Goal: Book appointment/travel/reservation

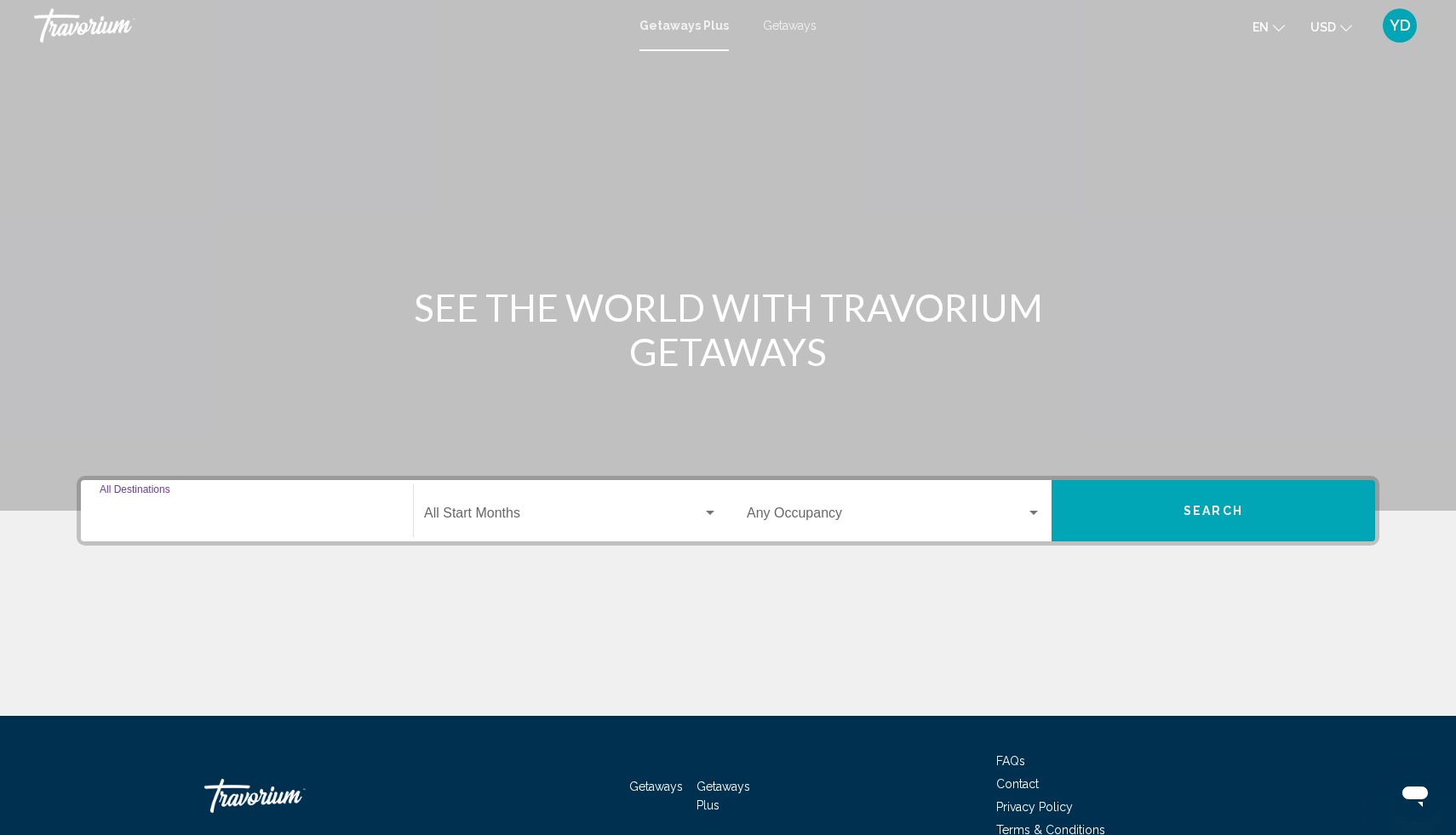
click at [180, 515] on input "Destination All Destinations" at bounding box center [247, 517] width 295 height 16
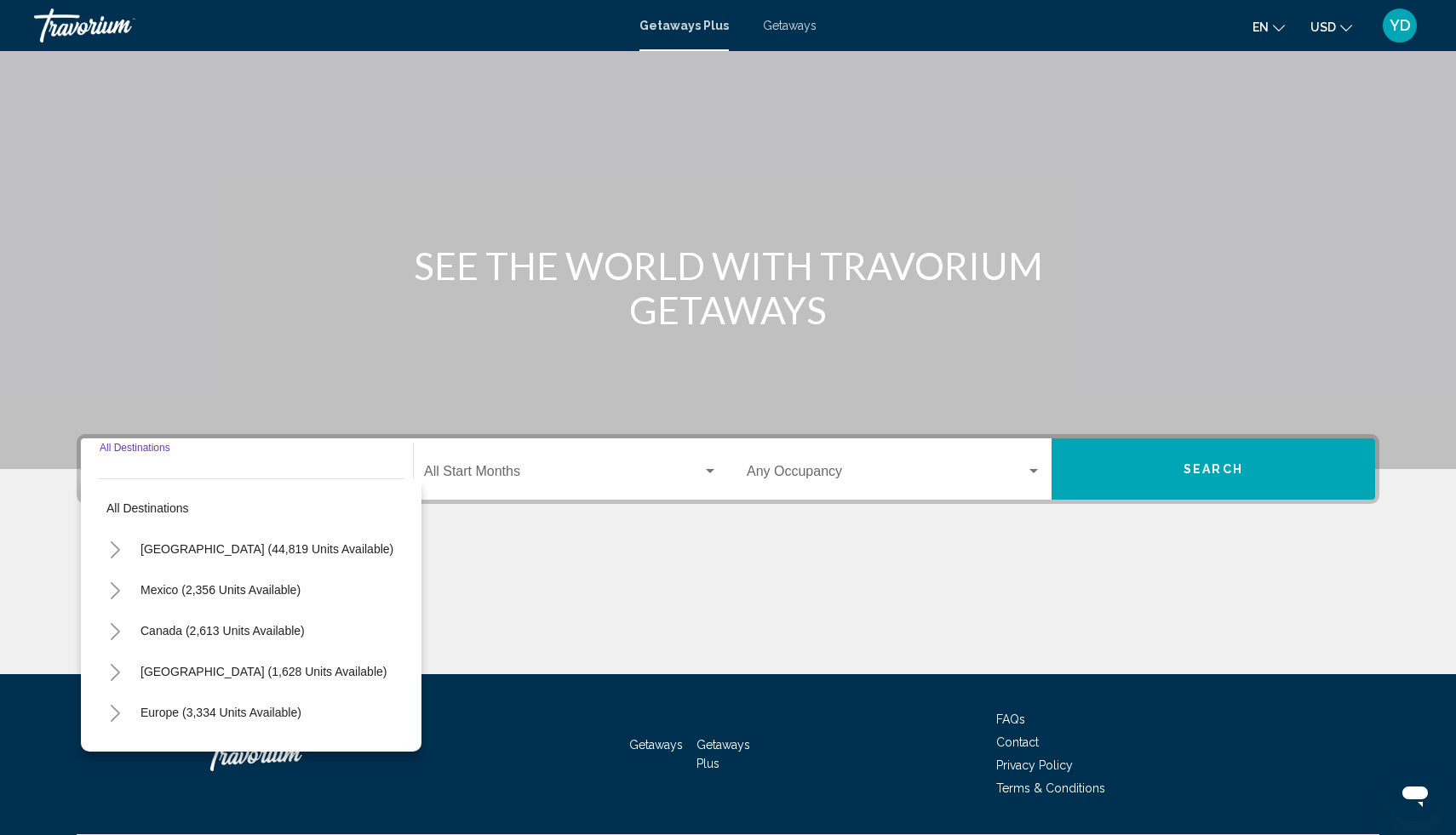
scroll to position [89, 0]
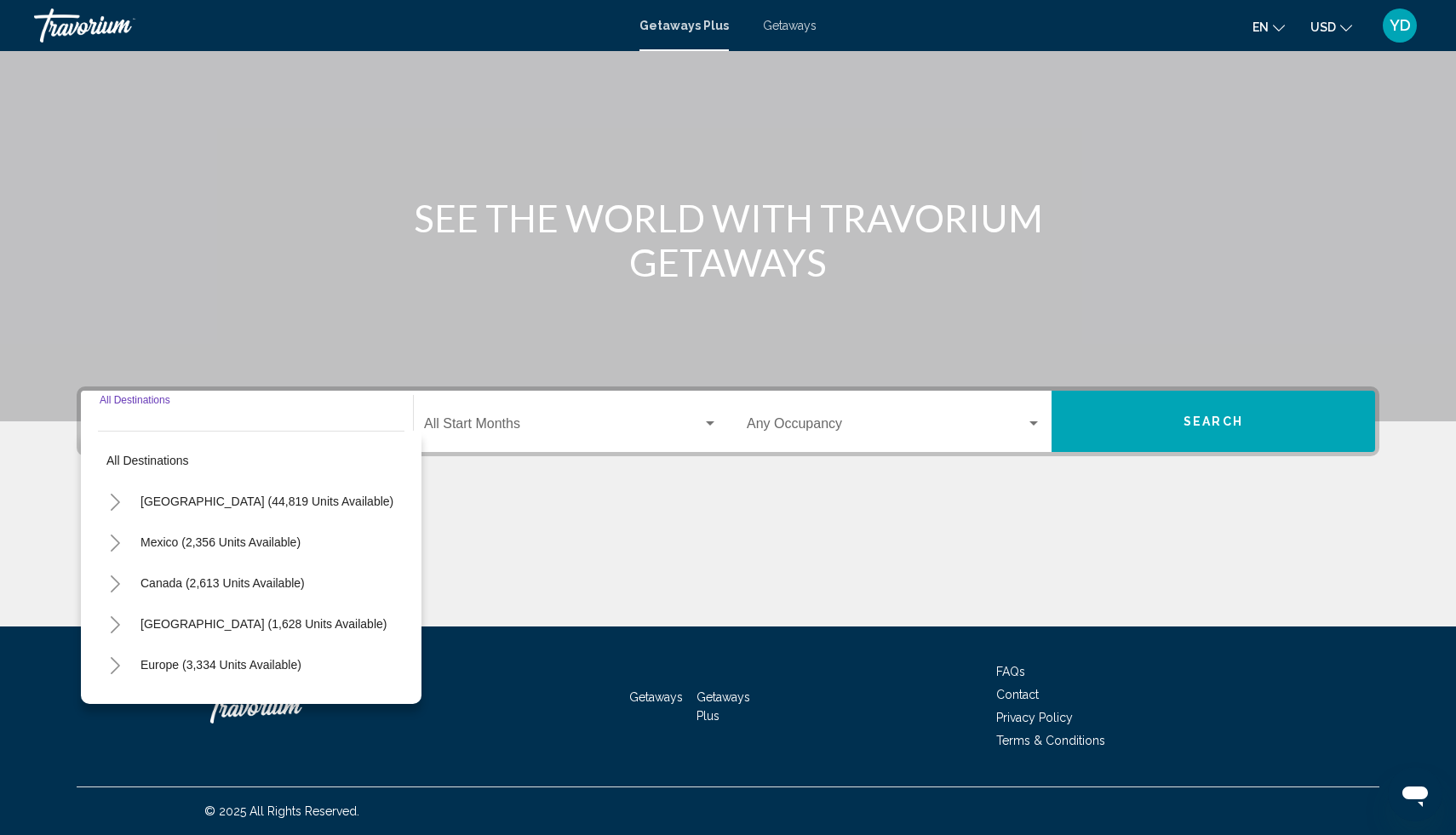
click at [114, 502] on icon "Toggle United States (44,819 units available)" at bounding box center [115, 502] width 13 height 17
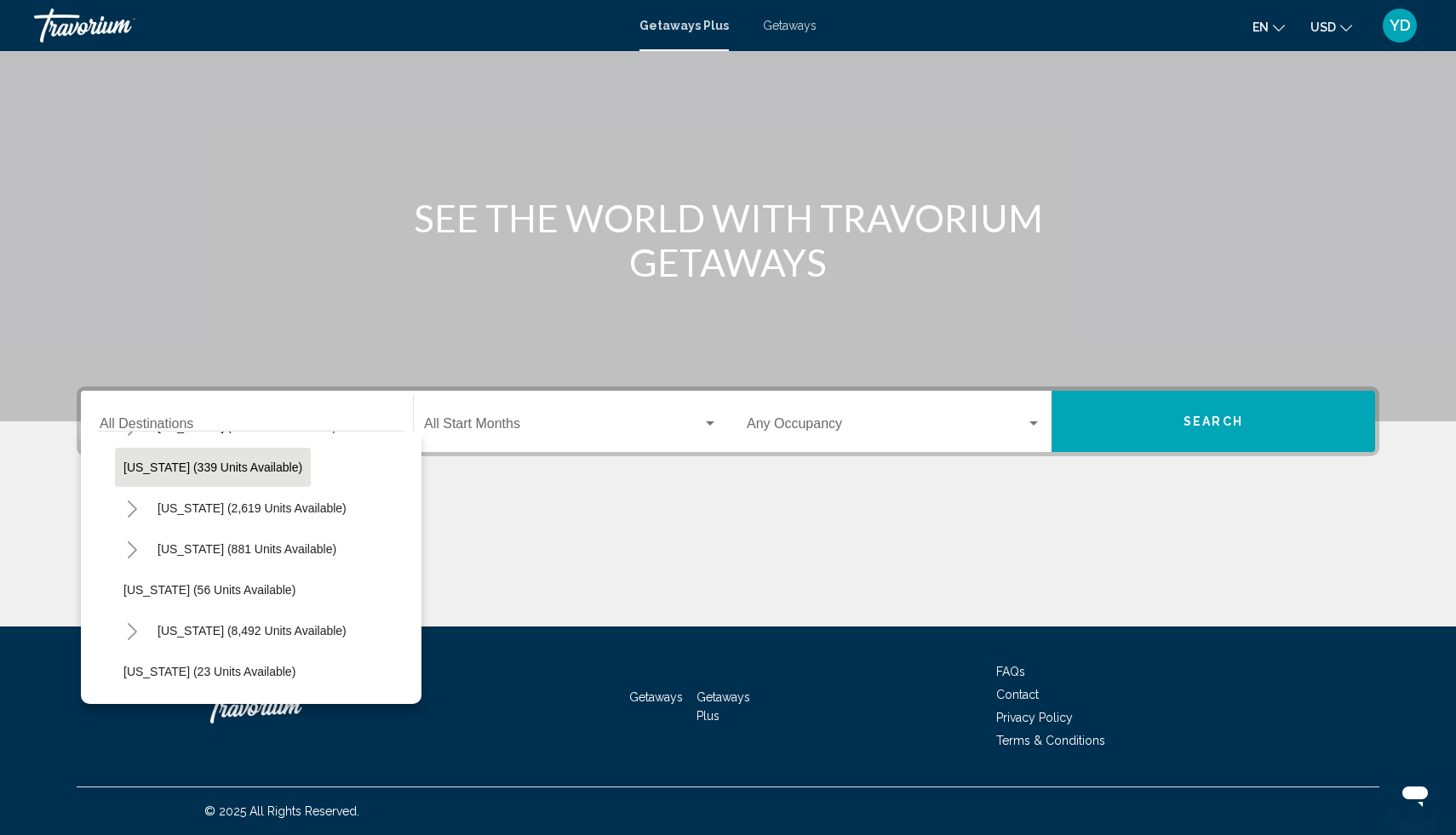
scroll to position [116, 0]
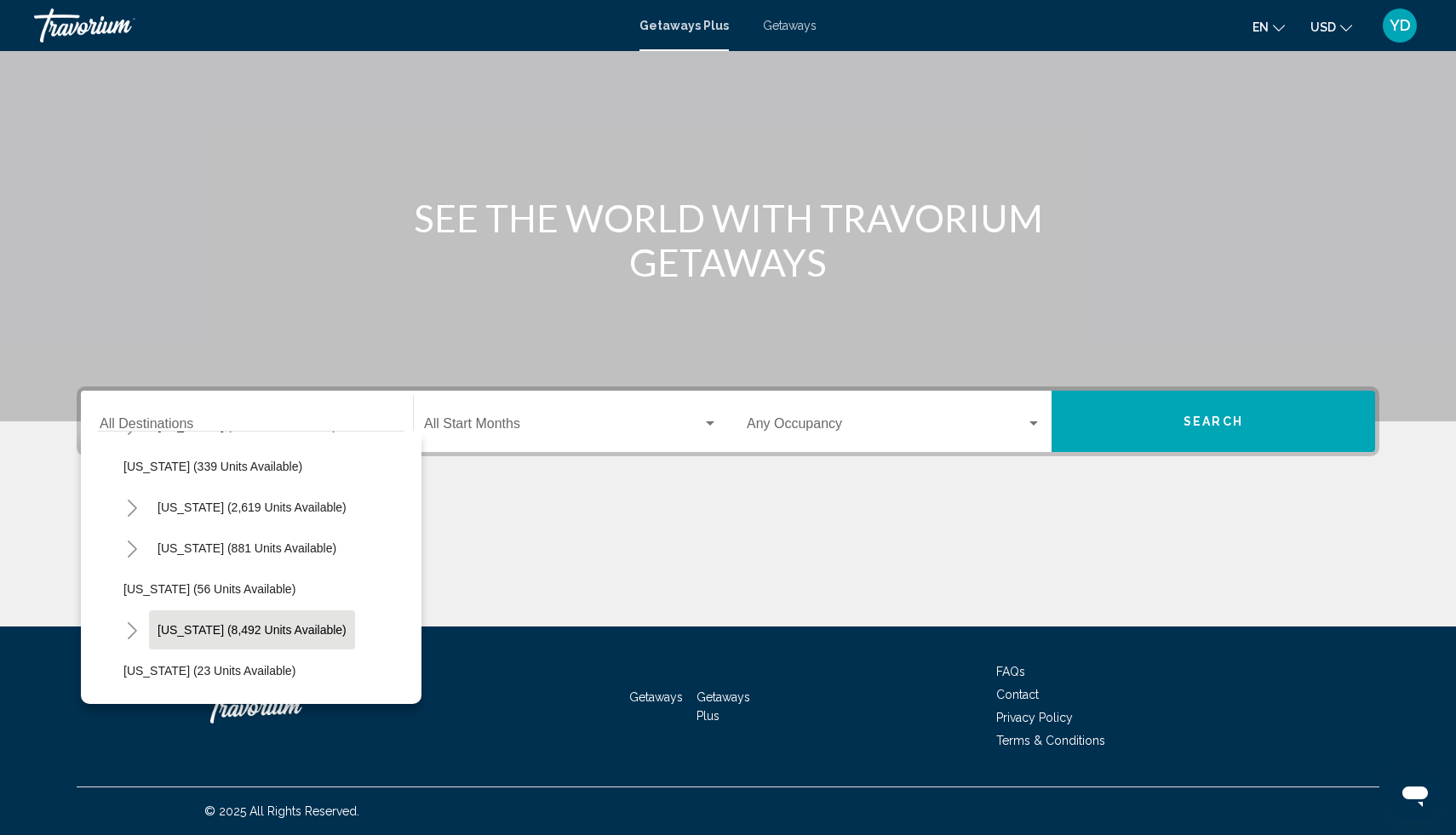
click at [189, 631] on span "[US_STATE] (8,492 units available)" at bounding box center [252, 630] width 189 height 14
type input "**********"
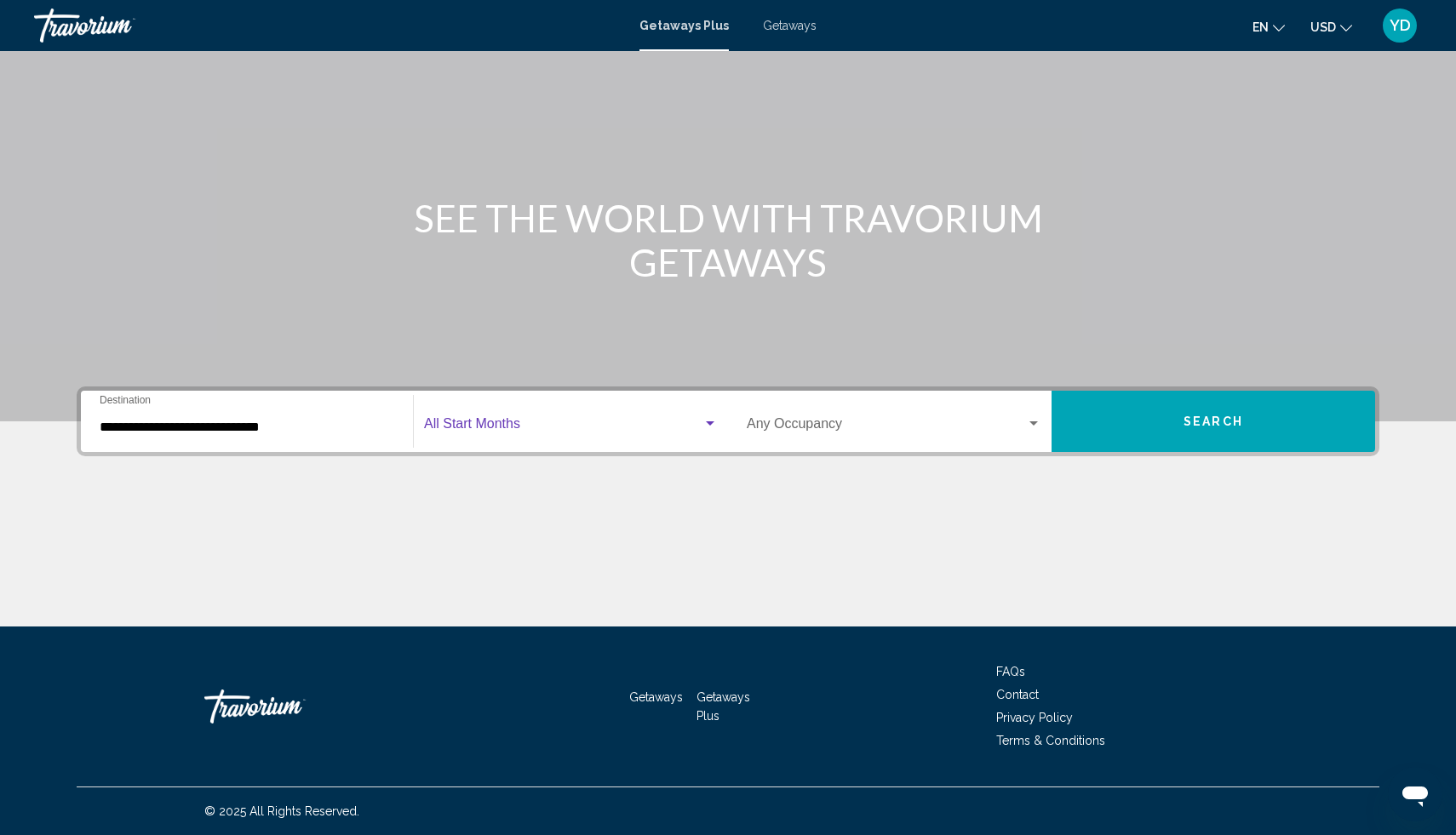
click at [633, 424] on span "Search widget" at bounding box center [563, 427] width 278 height 16
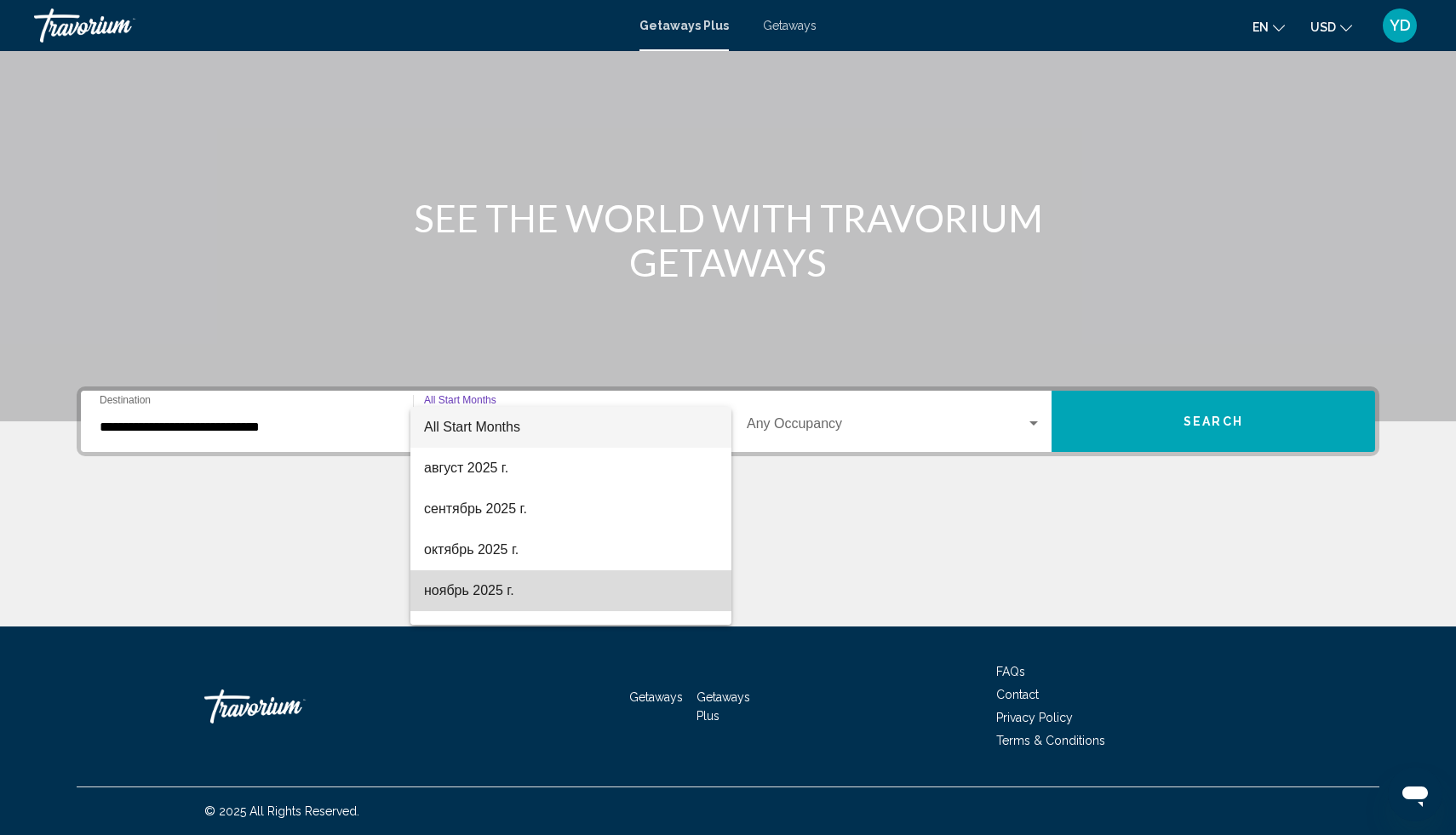
click at [531, 587] on span "ноябрь 2025 г." at bounding box center [571, 590] width 294 height 41
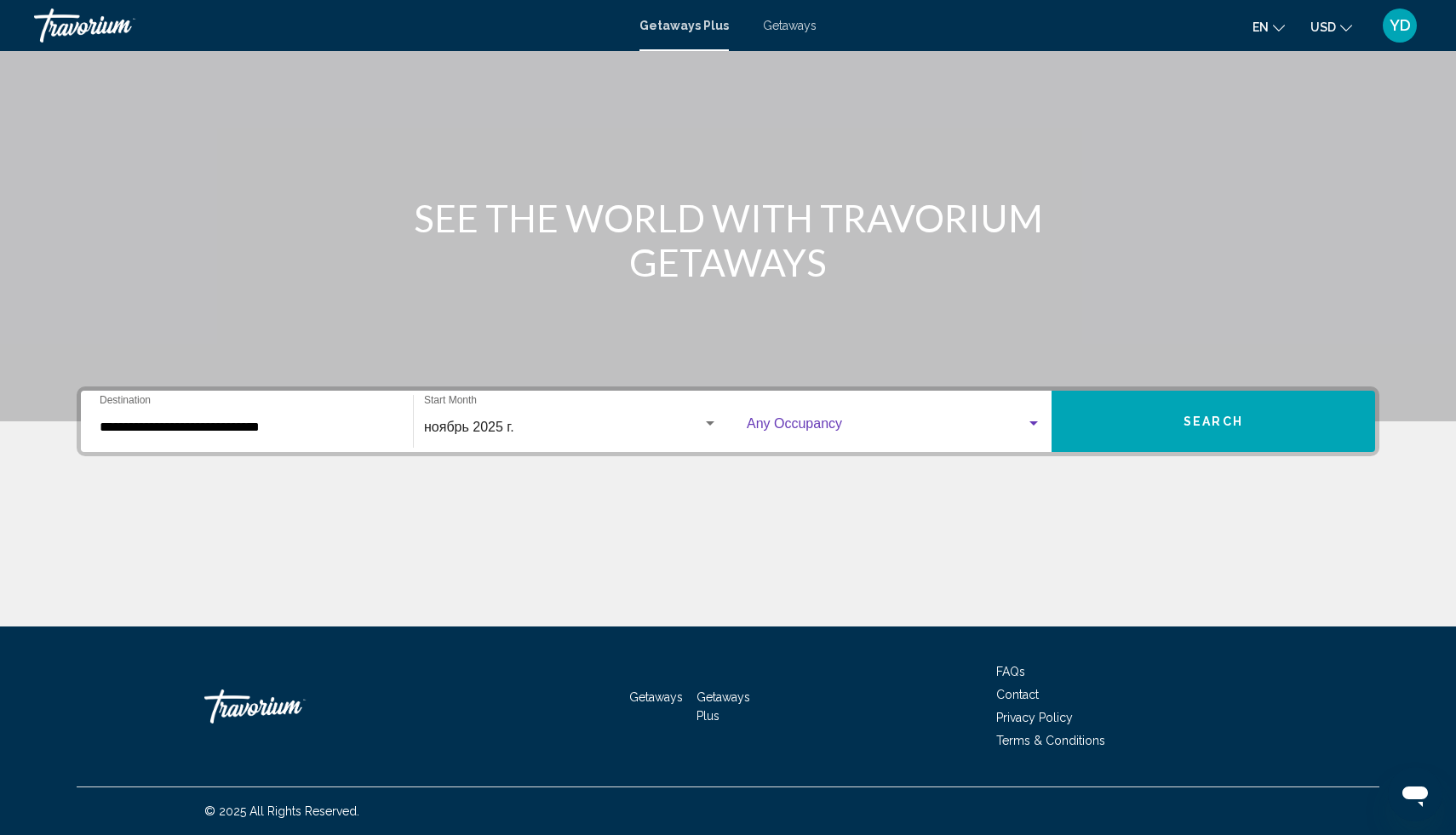
click at [867, 420] on span "Search widget" at bounding box center [886, 427] width 279 height 16
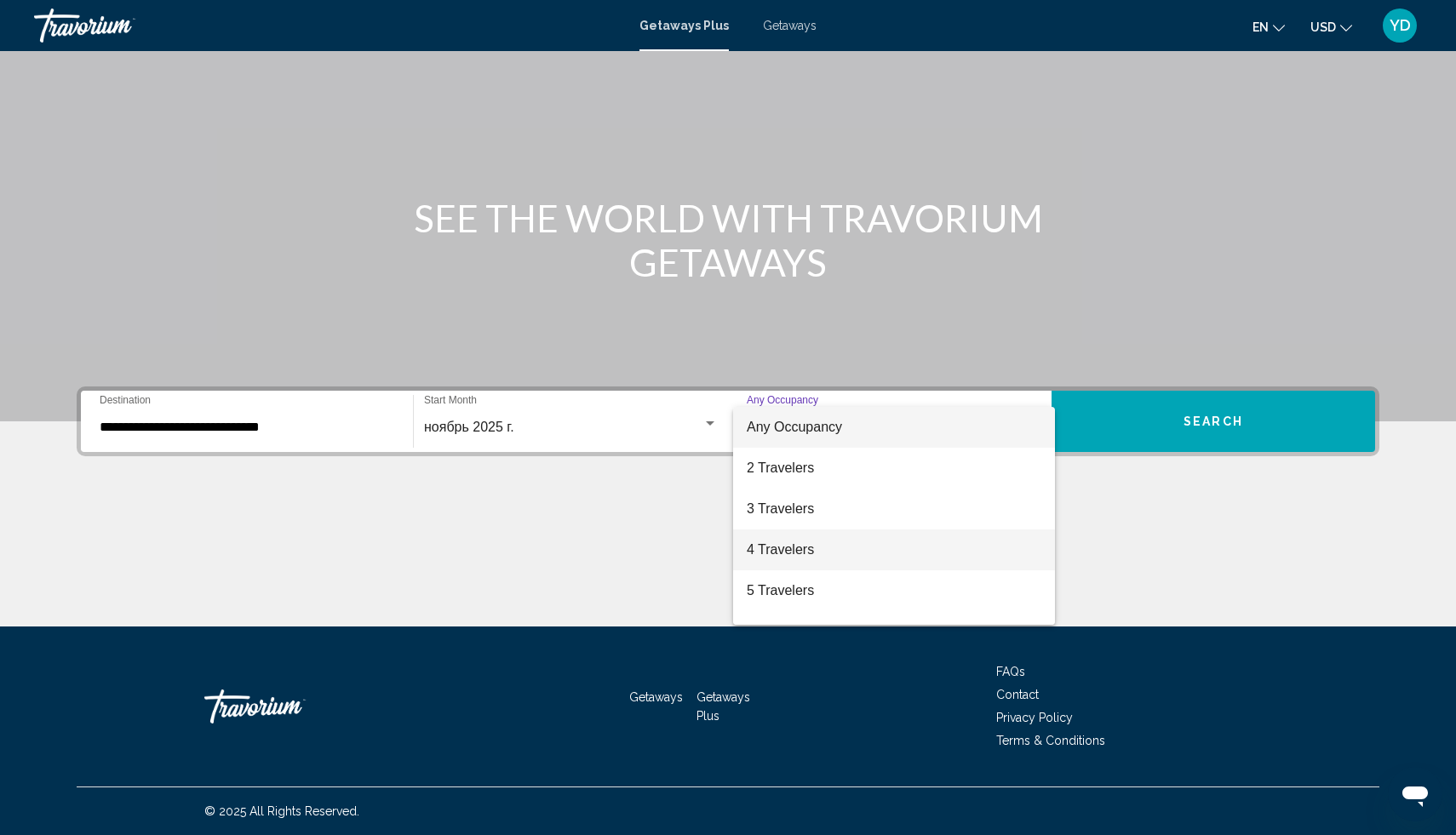
click at [847, 557] on span "4 Travelers" at bounding box center [894, 549] width 295 height 41
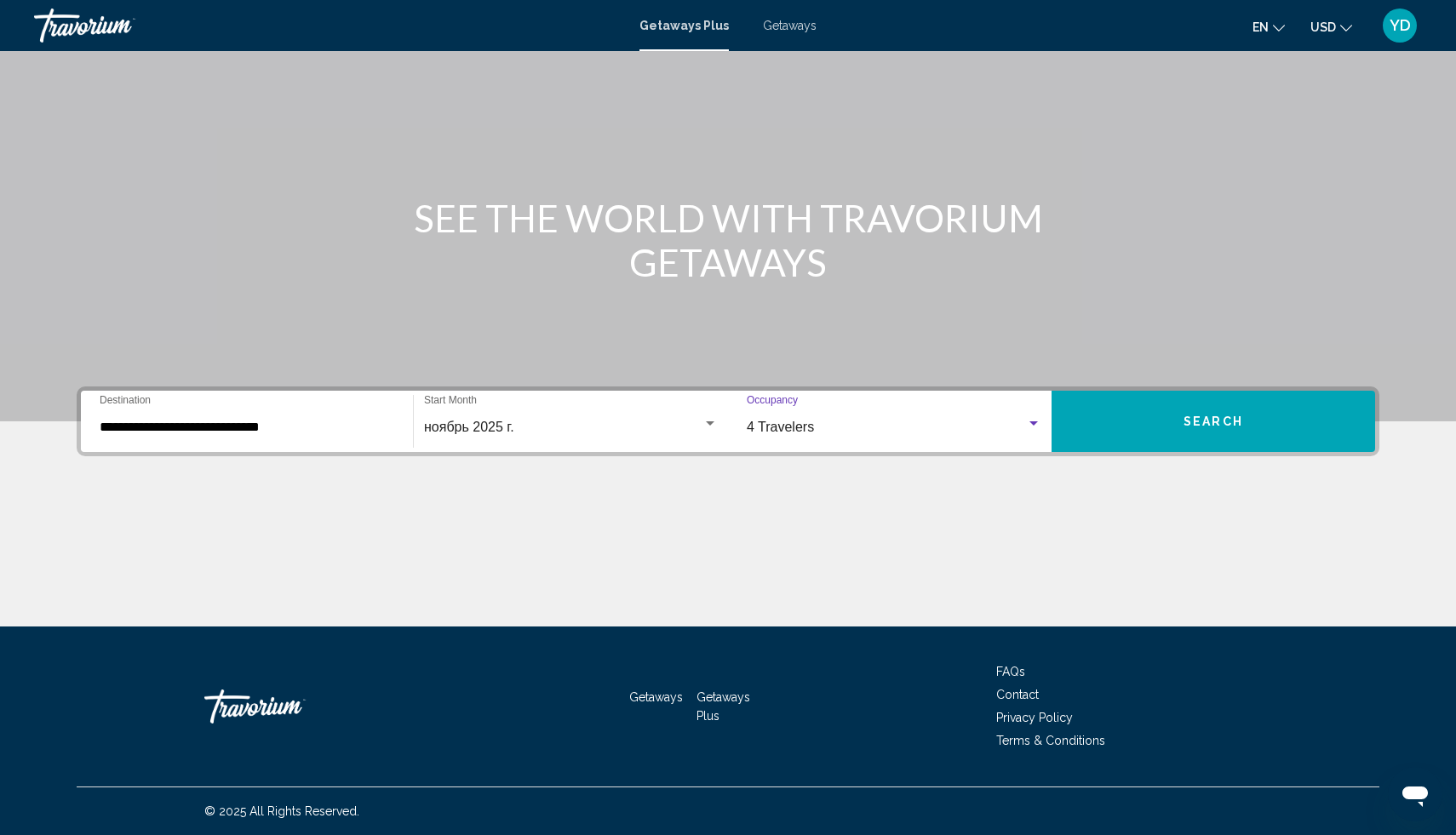
click at [1176, 401] on button "Search" at bounding box center [1213, 421] width 323 height 62
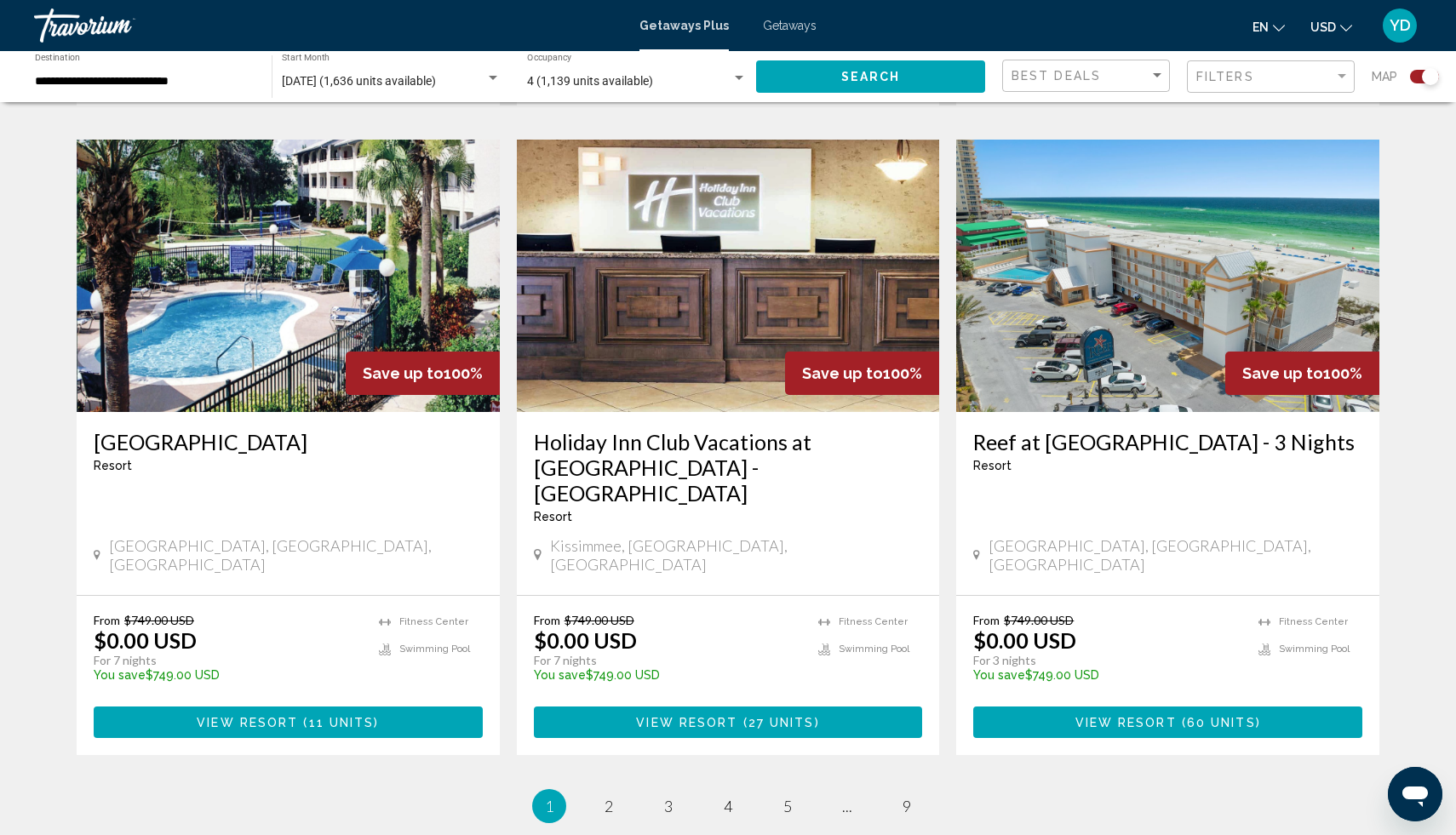
scroll to position [2381, 0]
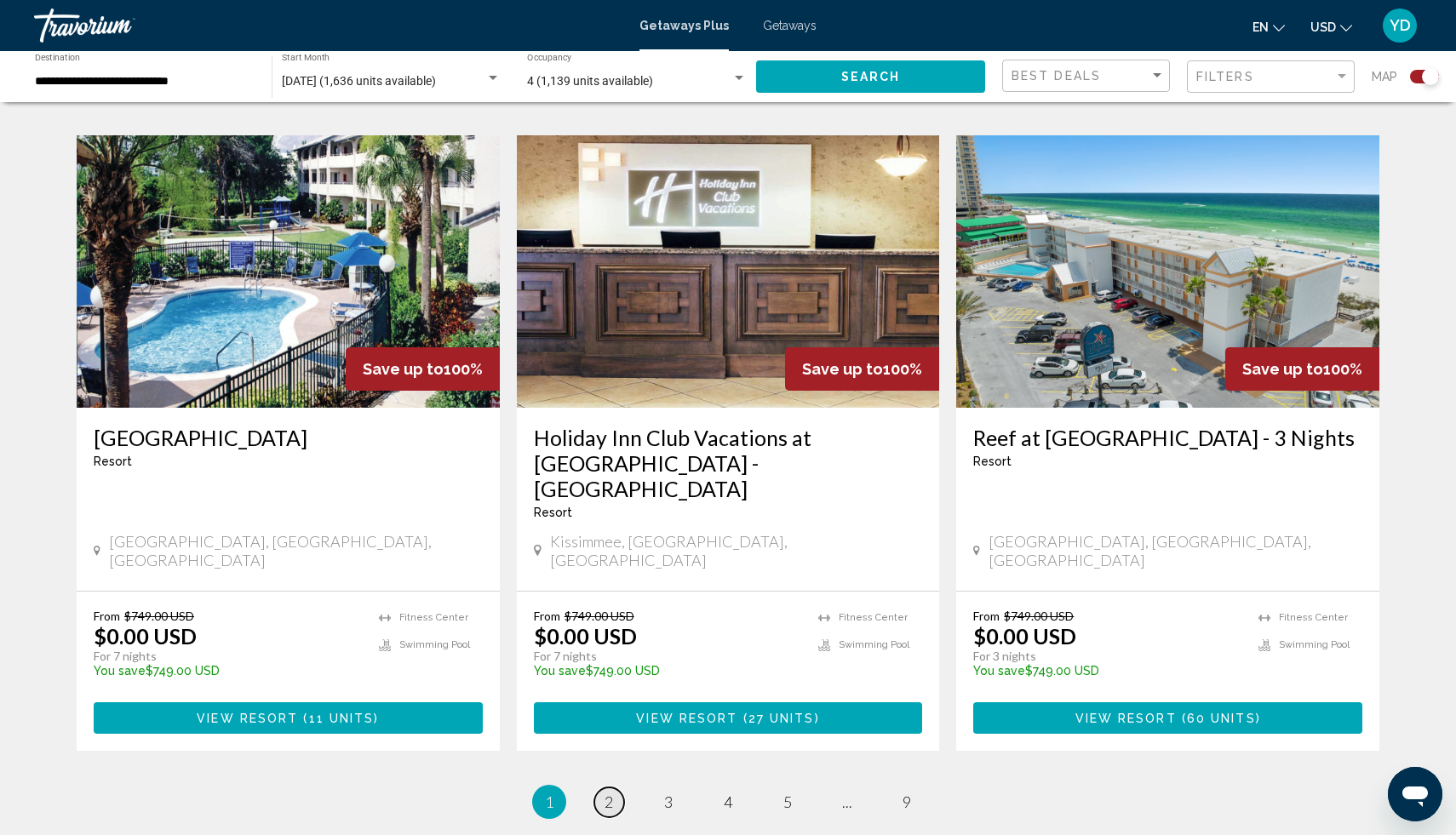
click at [610, 792] on span "2" at bounding box center [609, 802] width 9 height 19
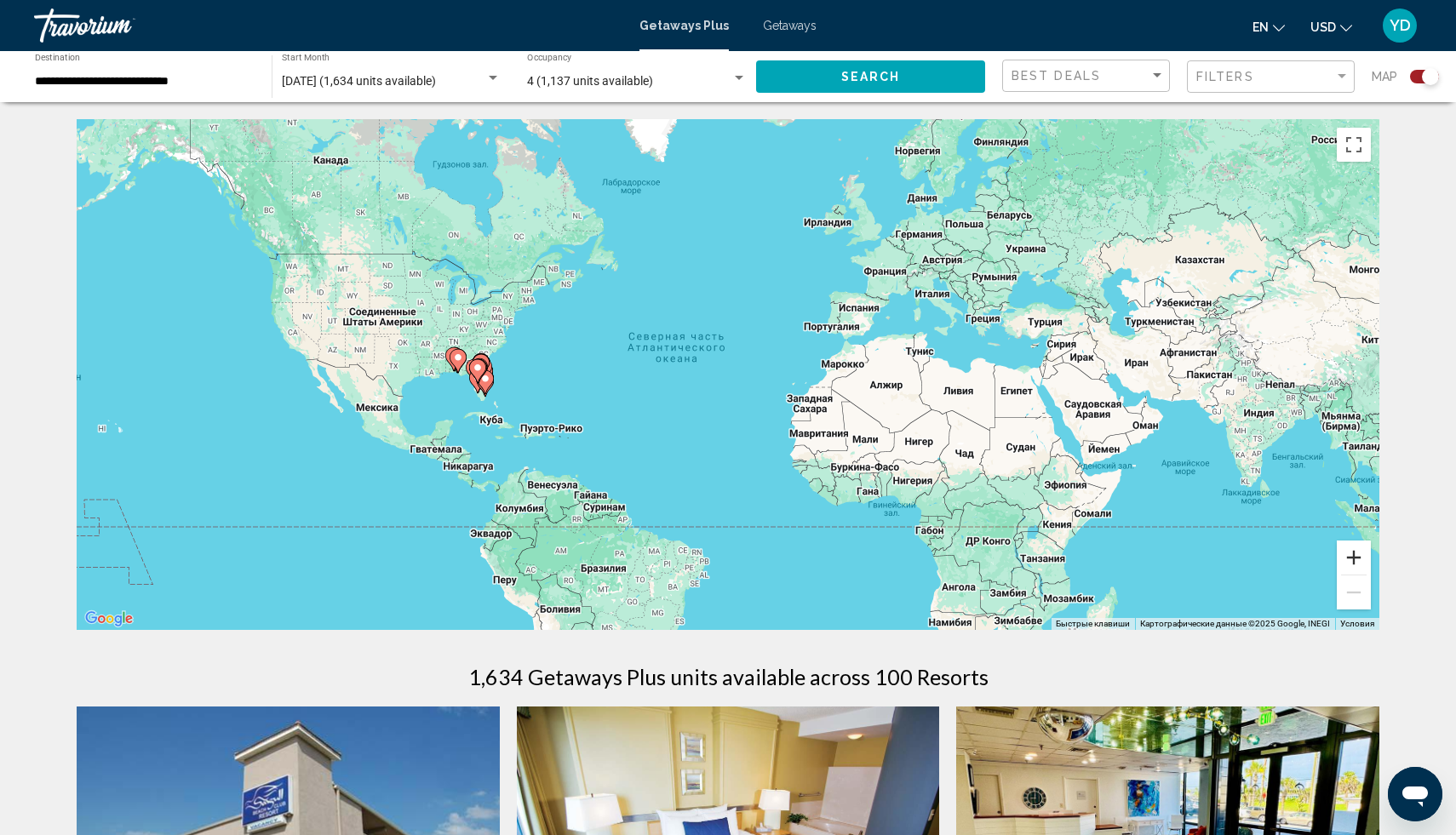
click at [1357, 556] on button "Увеличить" at bounding box center [1353, 557] width 34 height 34
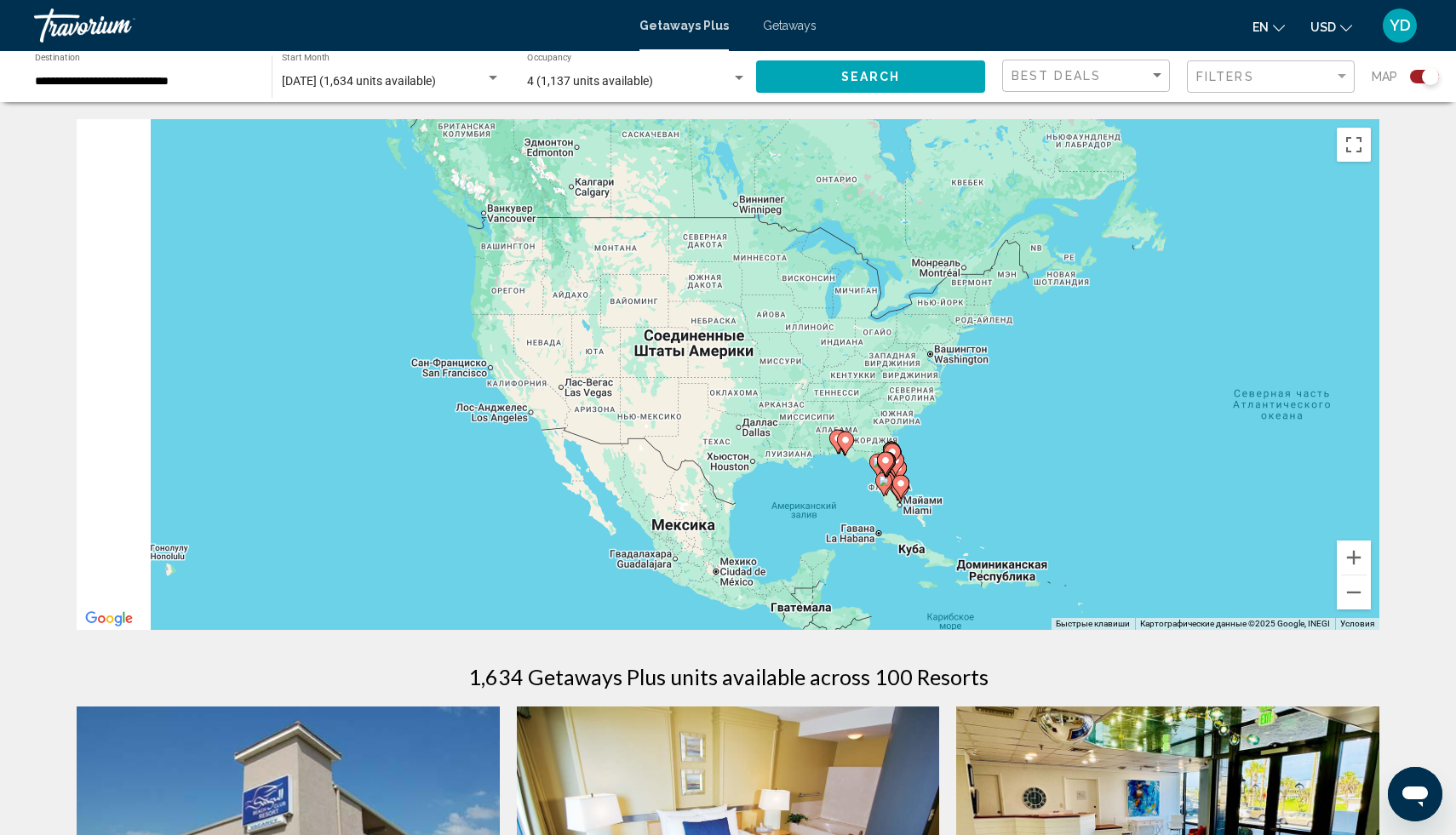
drag, startPoint x: 424, startPoint y: 398, endPoint x: 1076, endPoint y: 474, distance: 656.4
click at [1088, 479] on div "Чтобы активировать перетаскивание с помощью клавиатуры, нажмите Alt + Ввод. Пос…" at bounding box center [728, 374] width 1303 height 511
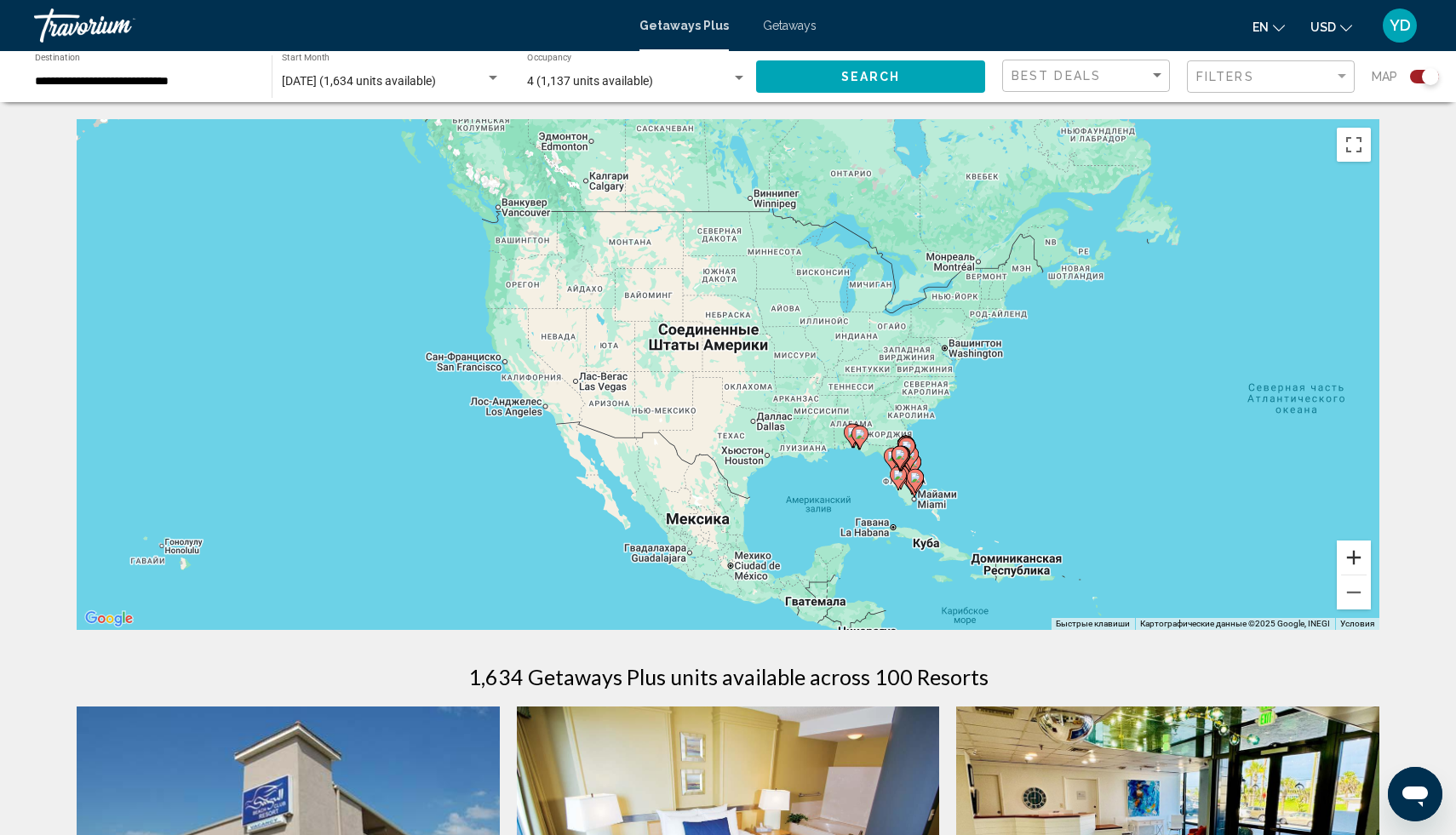
click at [1360, 548] on button "Увеличить" at bounding box center [1353, 557] width 34 height 34
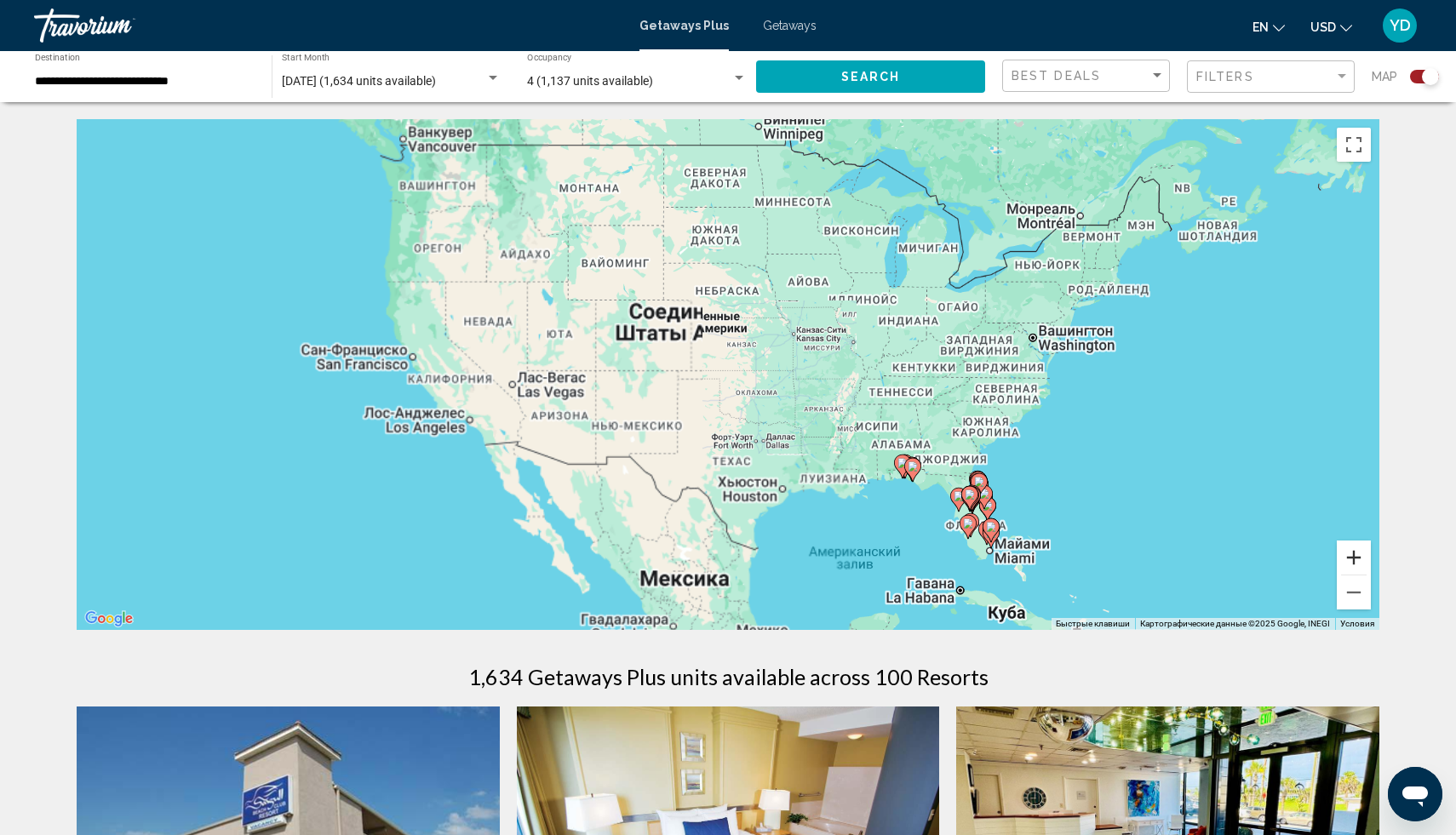
click at [1360, 548] on button "Увеличить" at bounding box center [1353, 557] width 34 height 34
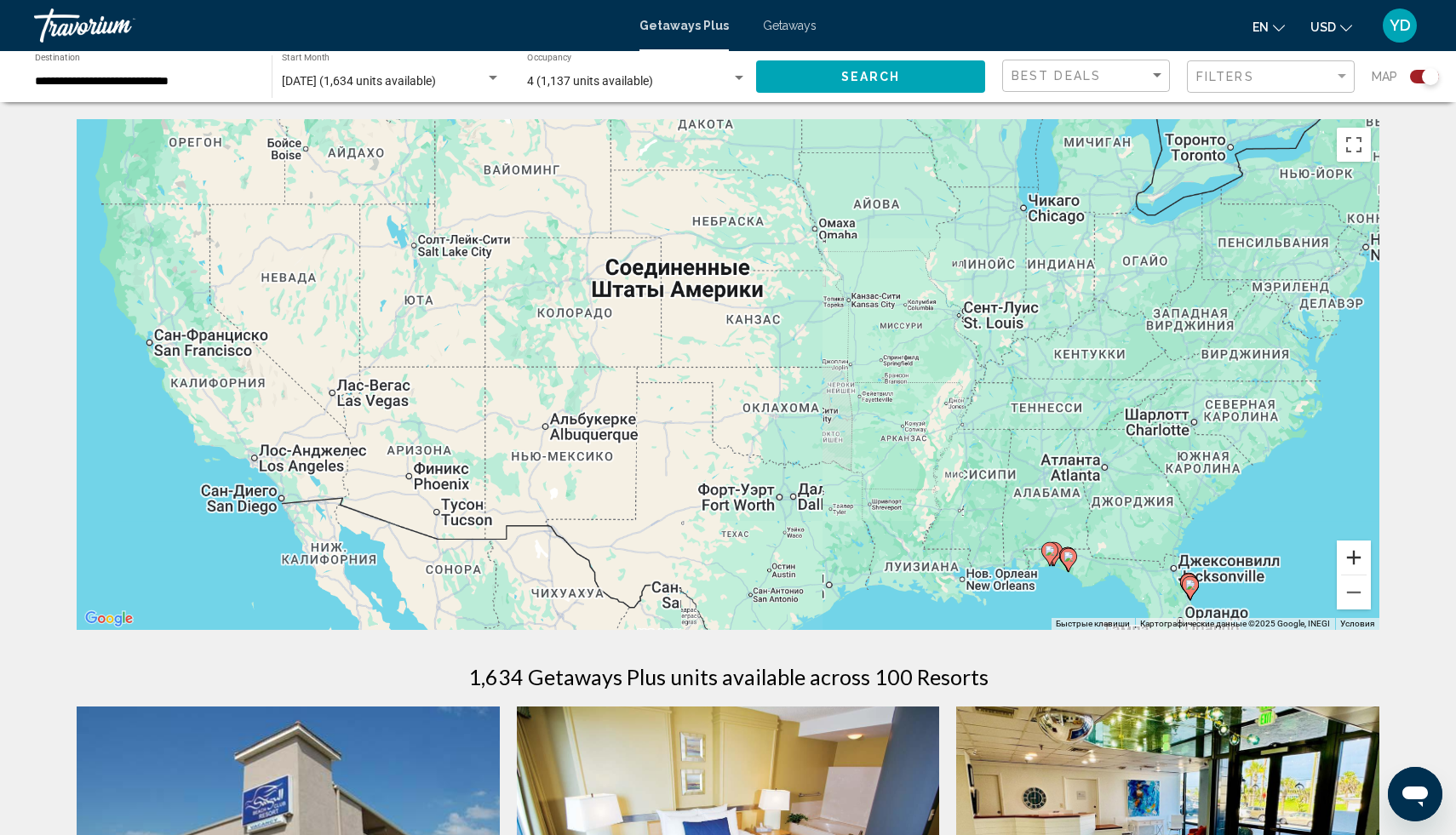
click at [1360, 548] on button "Увеличить" at bounding box center [1353, 557] width 34 height 34
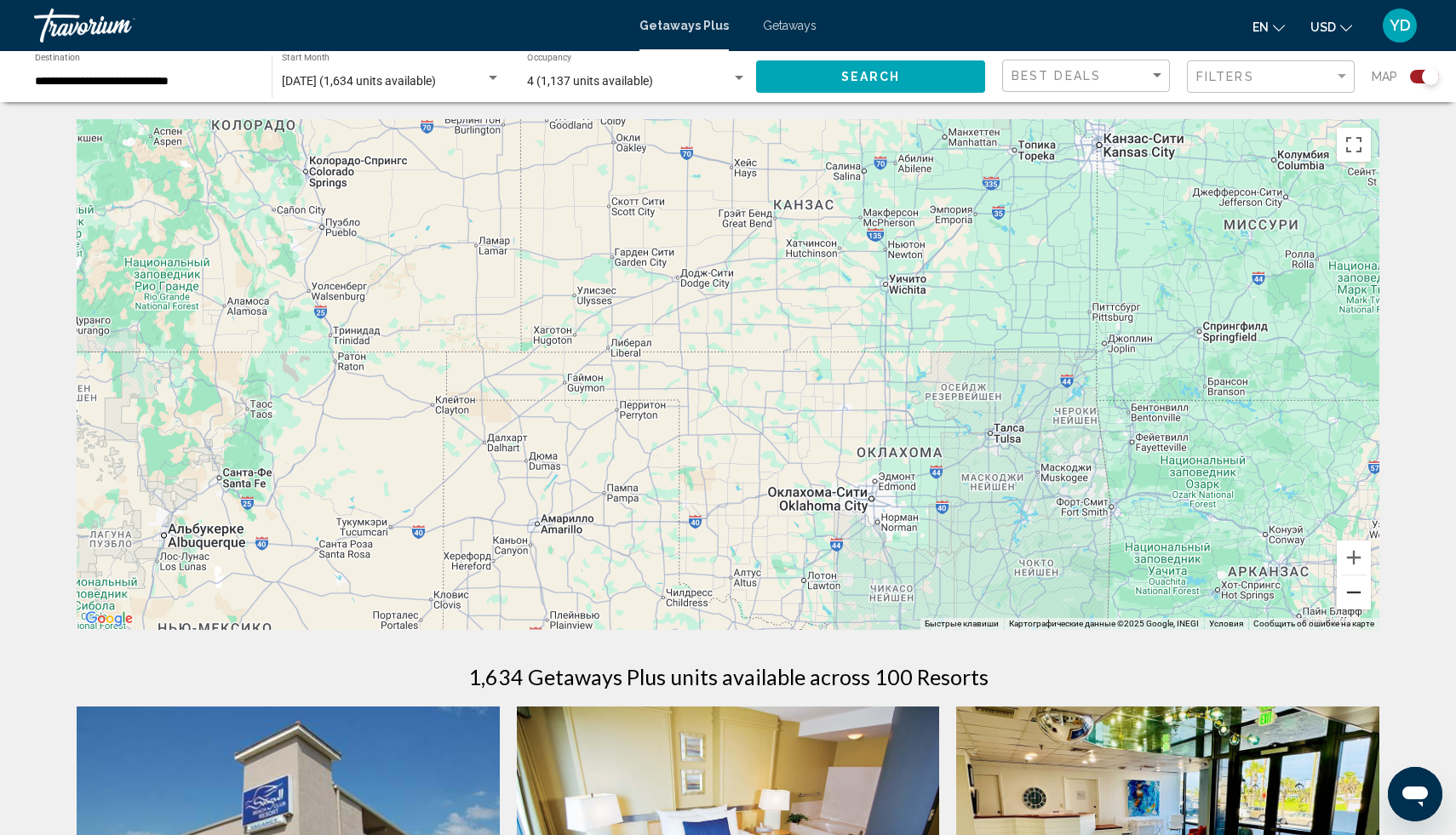
click at [1359, 605] on button "Уменьшить" at bounding box center [1353, 592] width 34 height 34
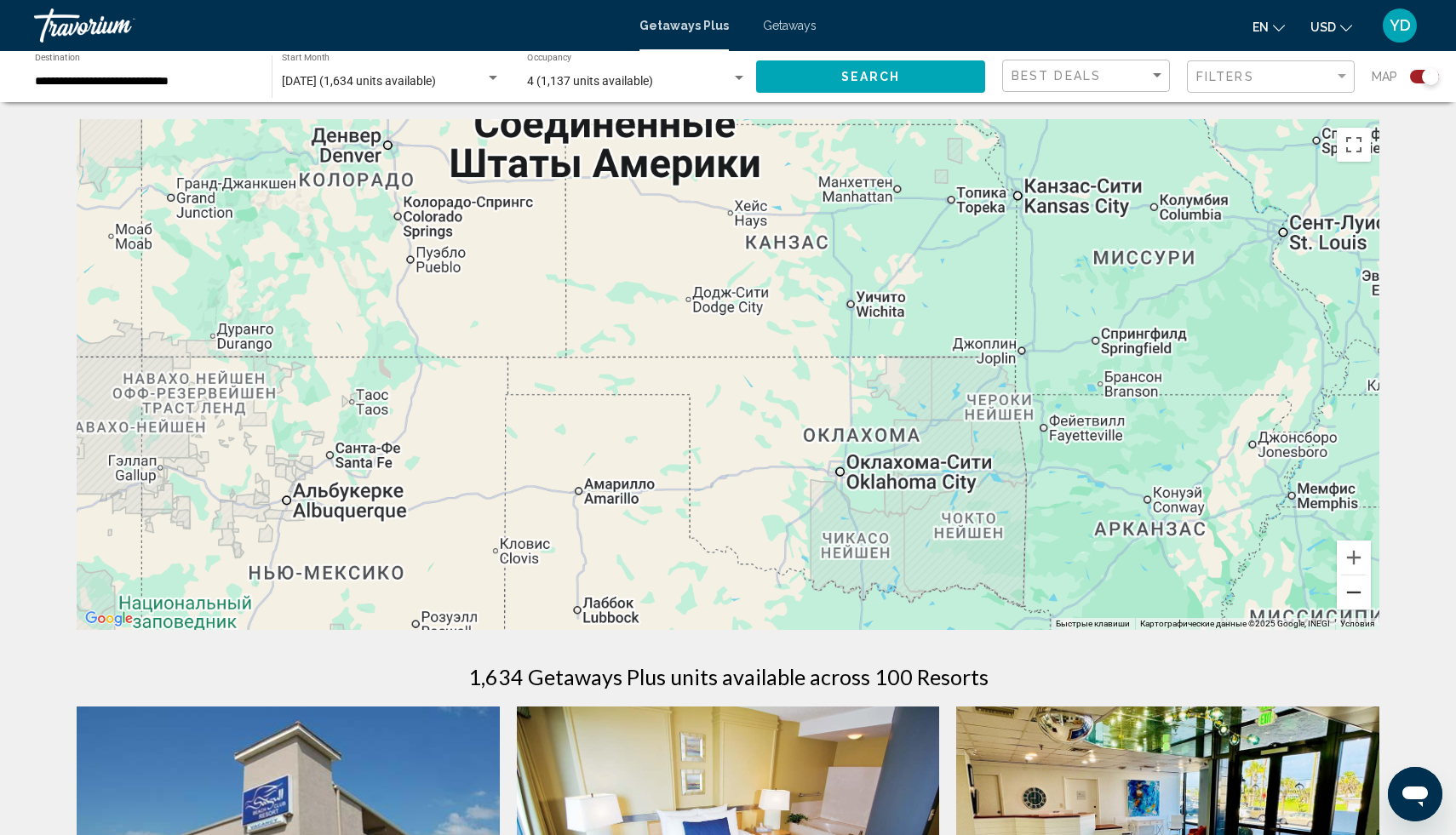
click at [1359, 605] on button "Уменьшить" at bounding box center [1353, 592] width 34 height 34
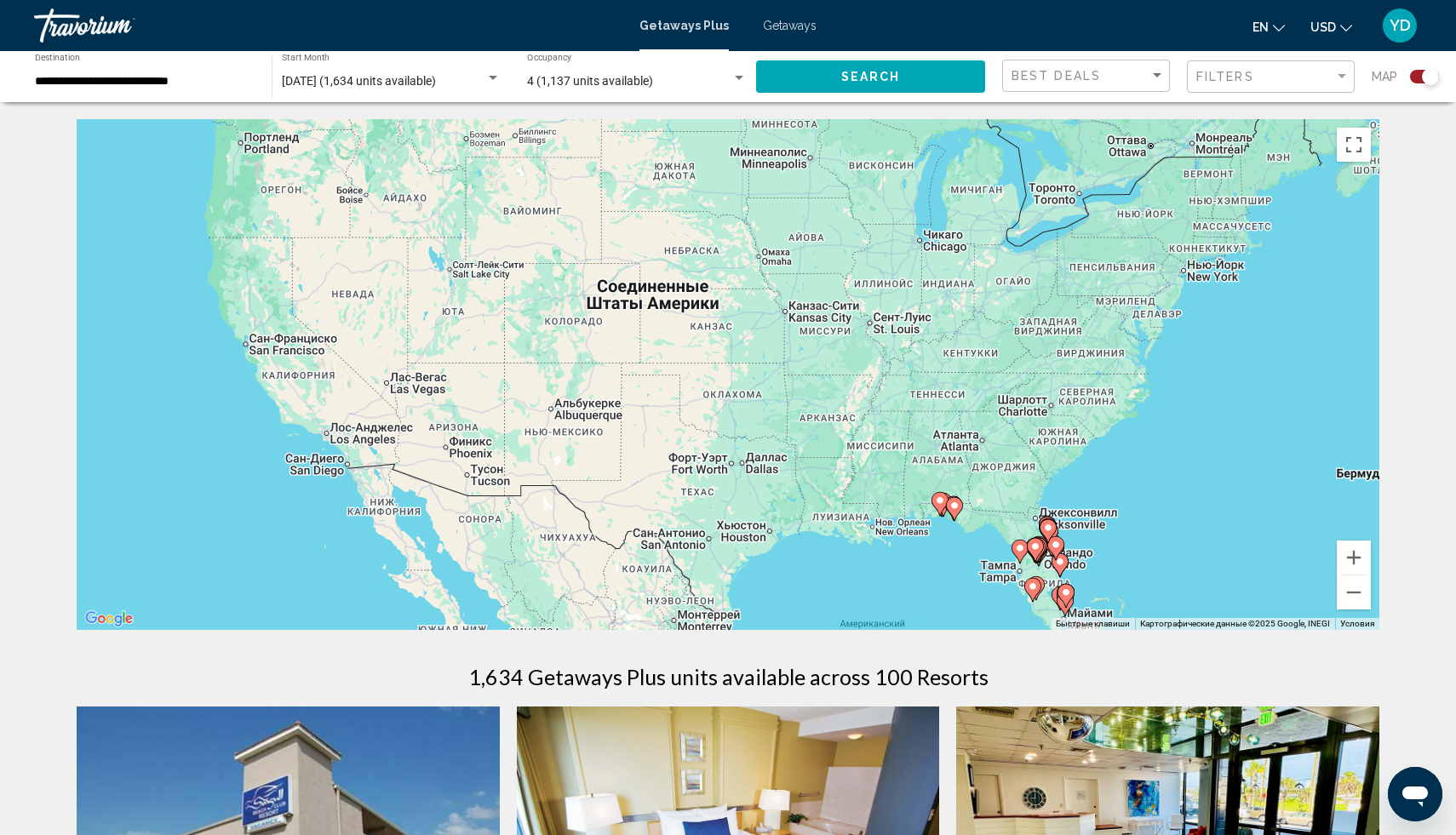
drag, startPoint x: 1115, startPoint y: 445, endPoint x: 934, endPoint y: 431, distance: 181.5
click at [934, 432] on div "Чтобы активировать перетаскивание с помощью клавиатуры, нажмите Alt + Ввод. Пос…" at bounding box center [728, 374] width 1303 height 511
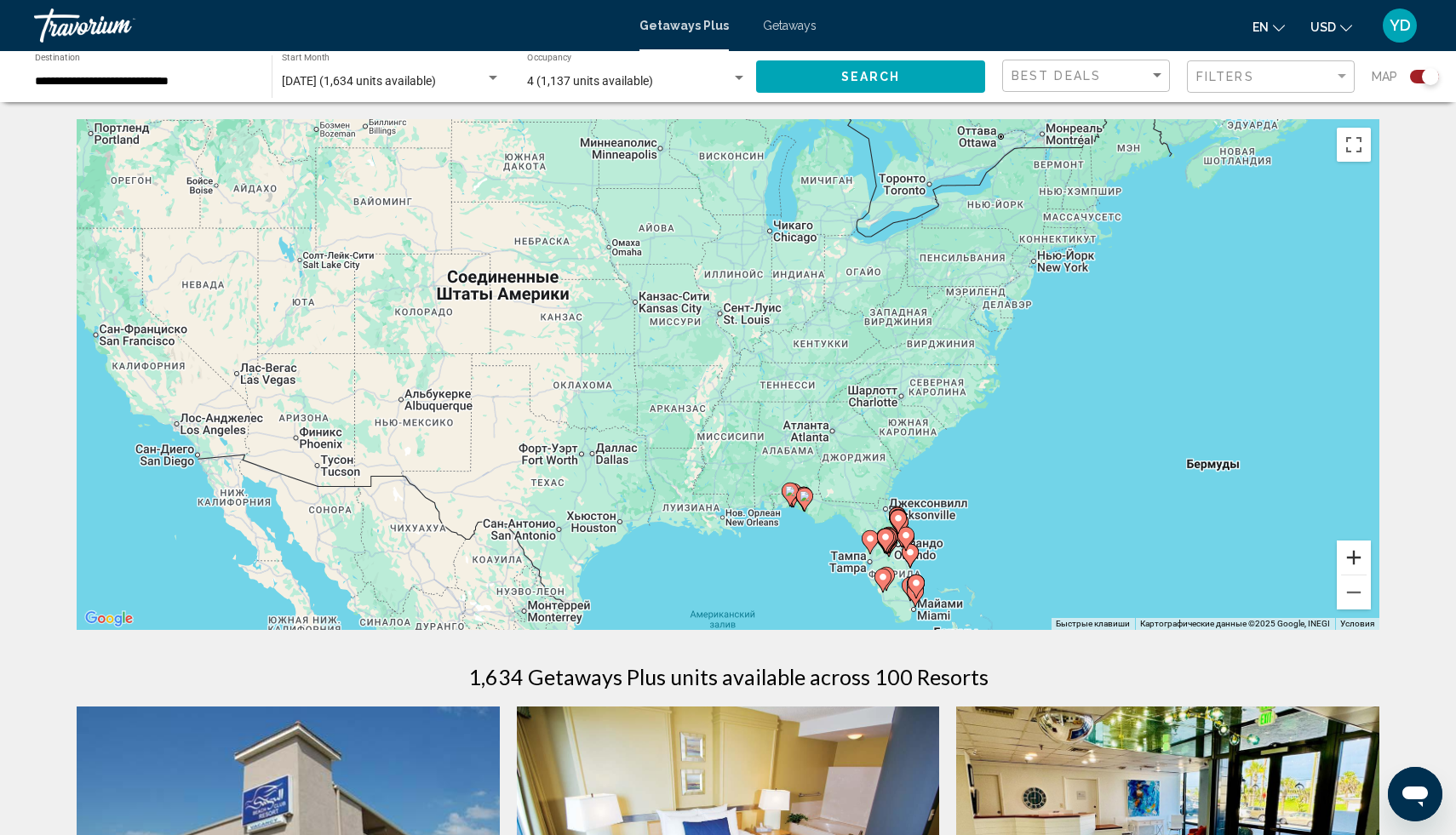
click at [1351, 555] on button "Увеличить" at bounding box center [1353, 557] width 34 height 34
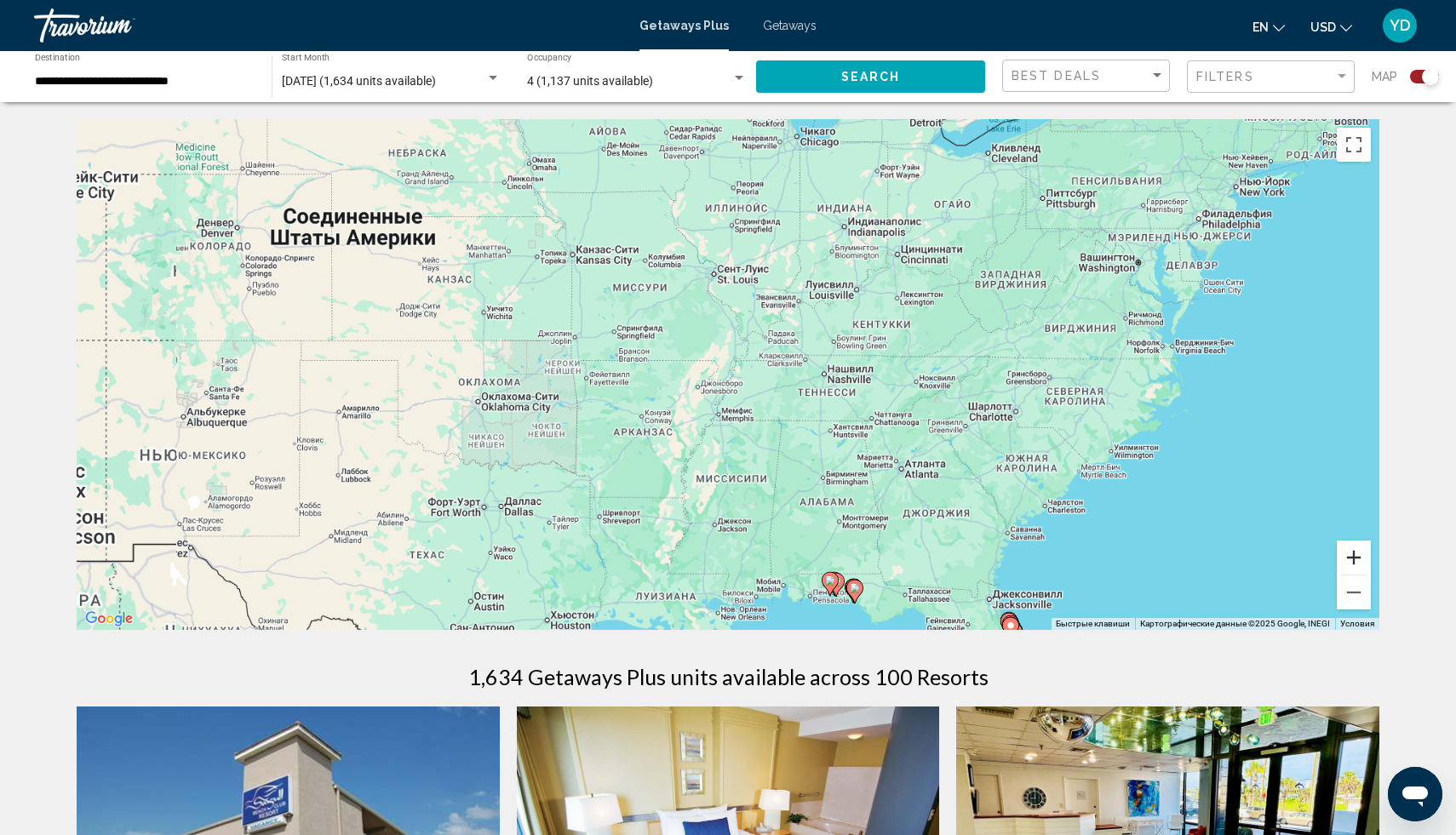
click at [1351, 555] on button "Увеличить" at bounding box center [1353, 557] width 34 height 34
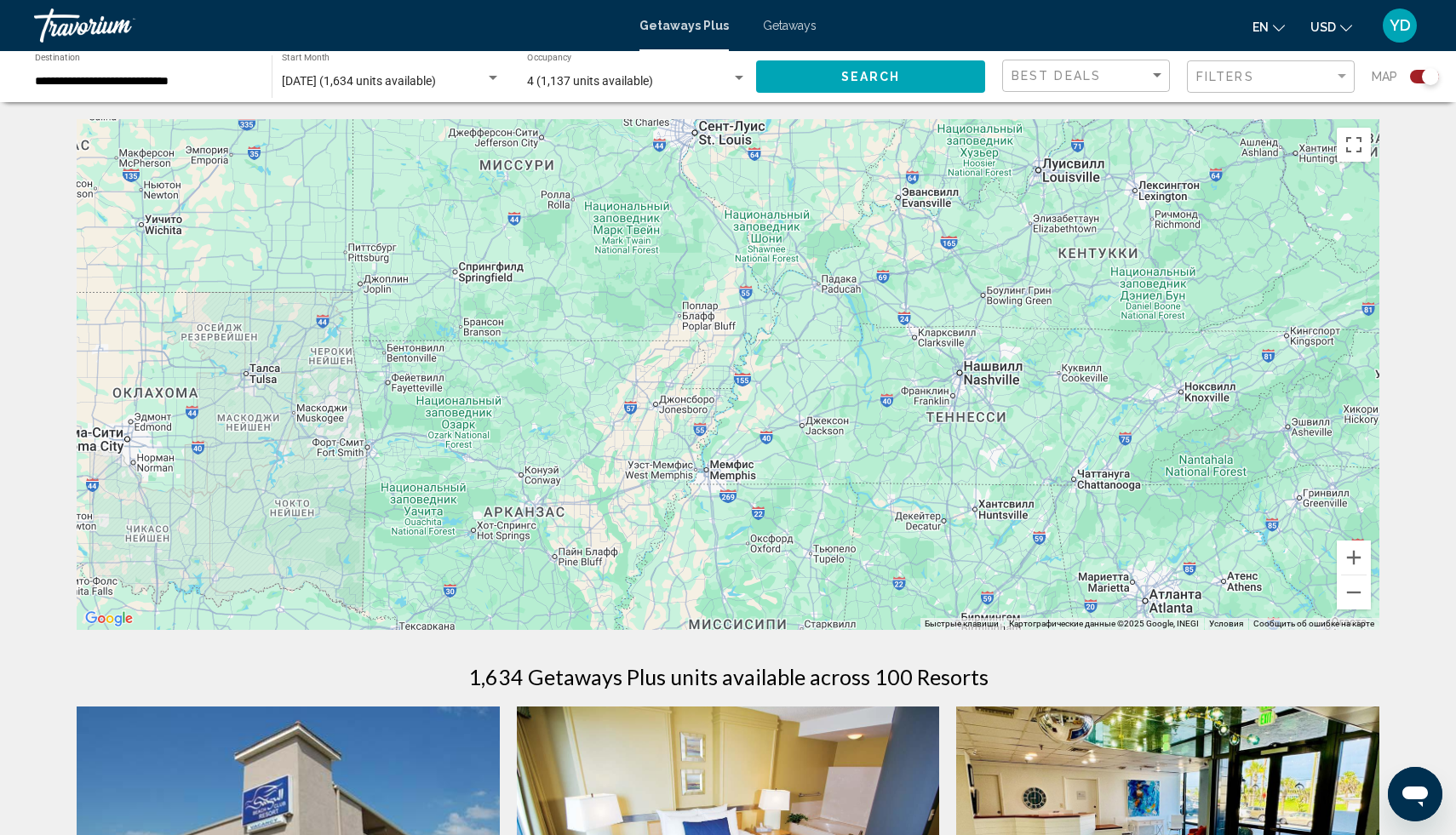
drag, startPoint x: 1006, startPoint y: 496, endPoint x: 958, endPoint y: 368, distance: 136.7
click at [958, 368] on div "Main content" at bounding box center [728, 374] width 1303 height 511
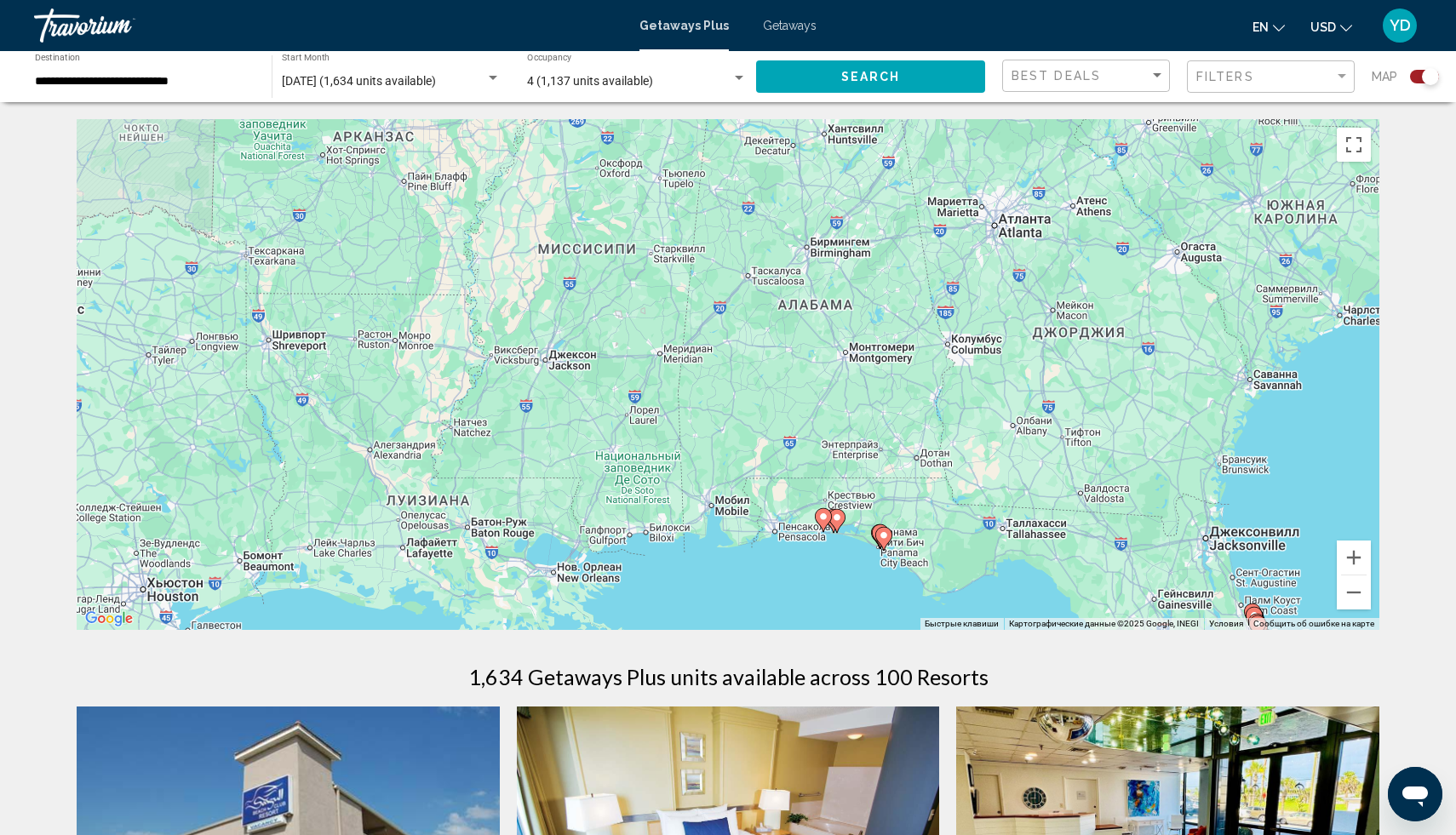
drag, startPoint x: 1007, startPoint y: 482, endPoint x: 841, endPoint y: 220, distance: 310.2
click at [841, 222] on div "Чтобы активировать перетаскивание с помощью клавиатуры, нажмите Alt + Ввод. Пос…" at bounding box center [728, 374] width 1303 height 511
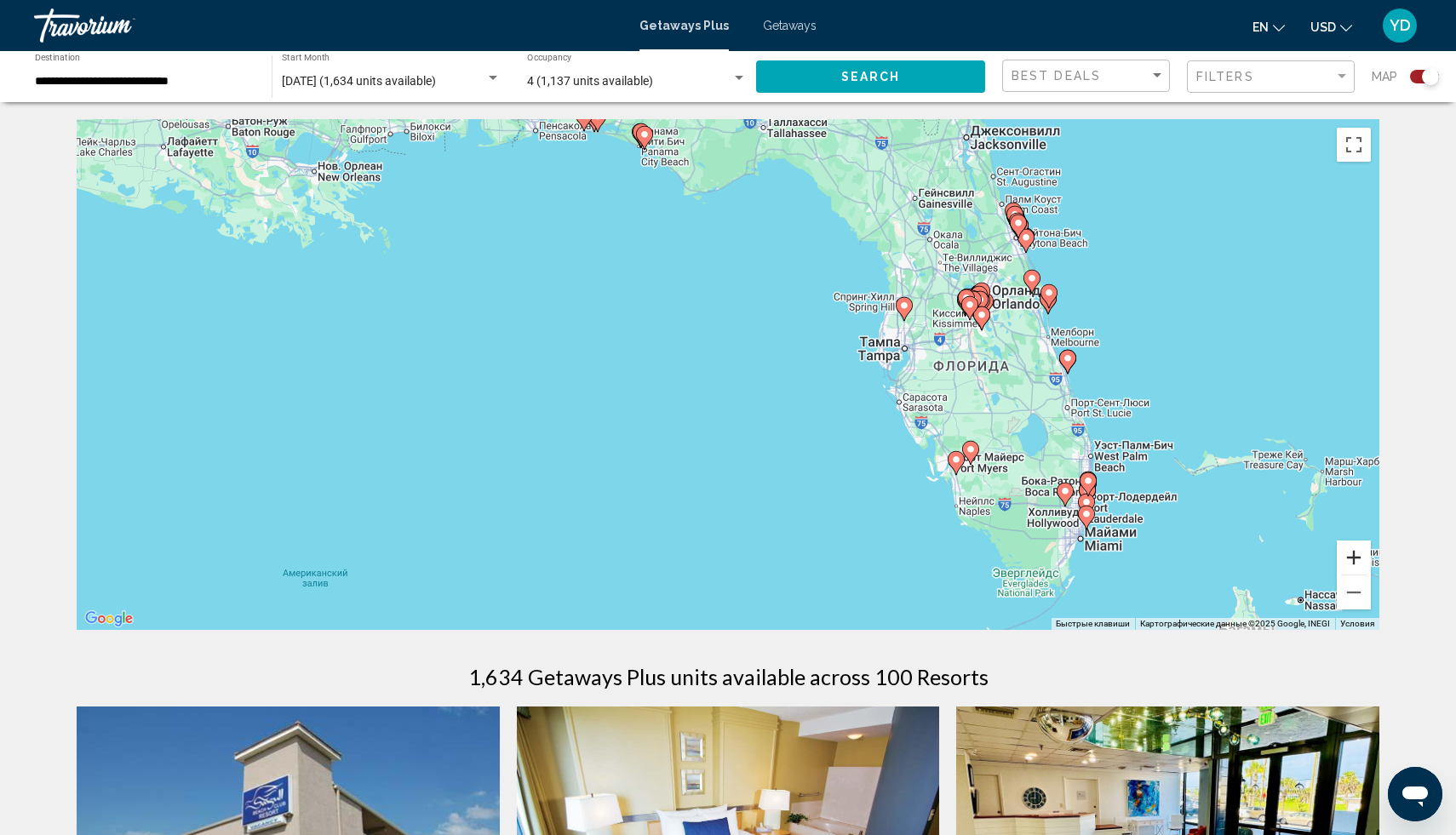
click at [1358, 555] on button "Увеличить" at bounding box center [1353, 557] width 34 height 34
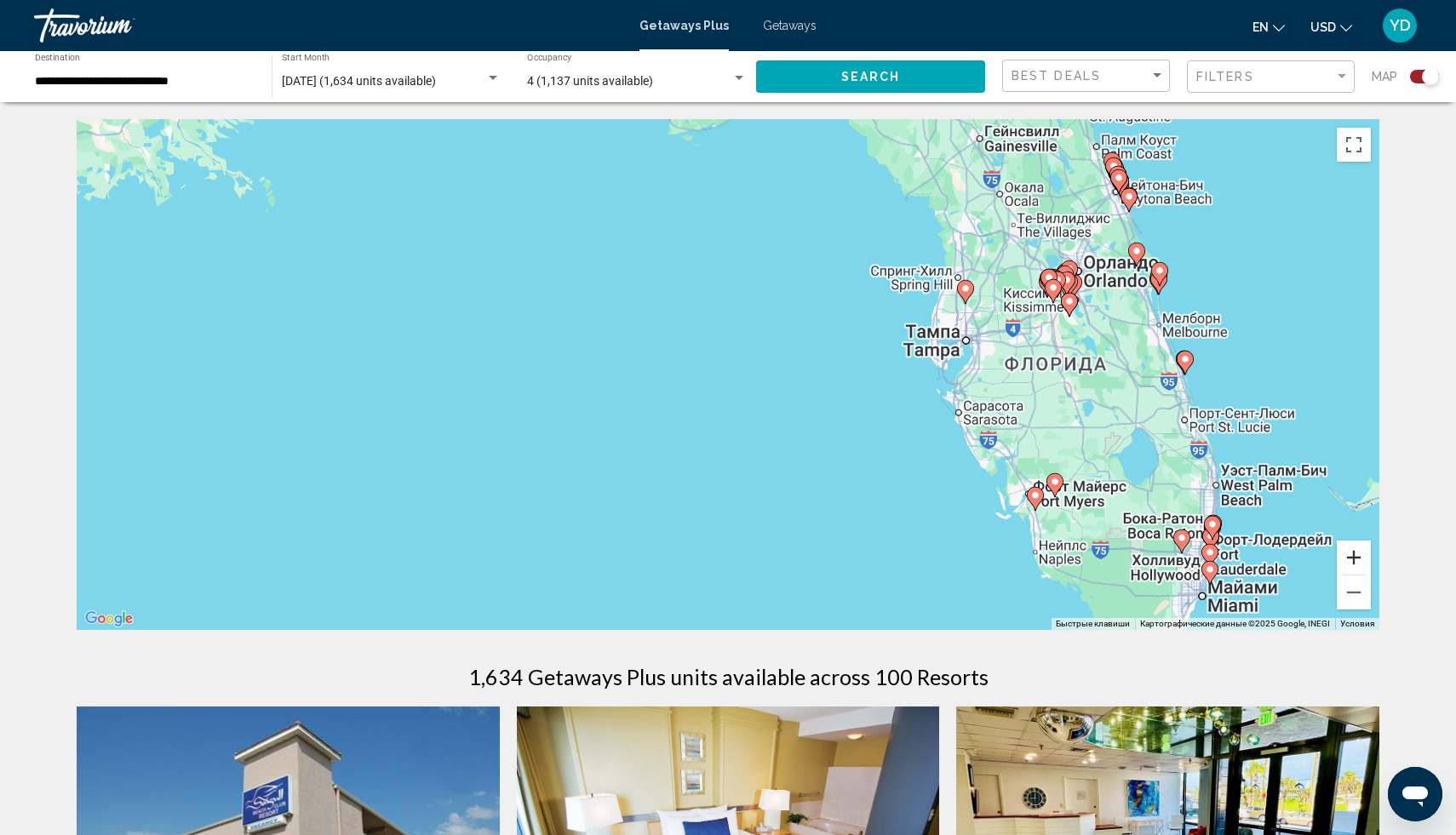
click at [1358, 555] on button "Увеличить" at bounding box center [1353, 557] width 34 height 34
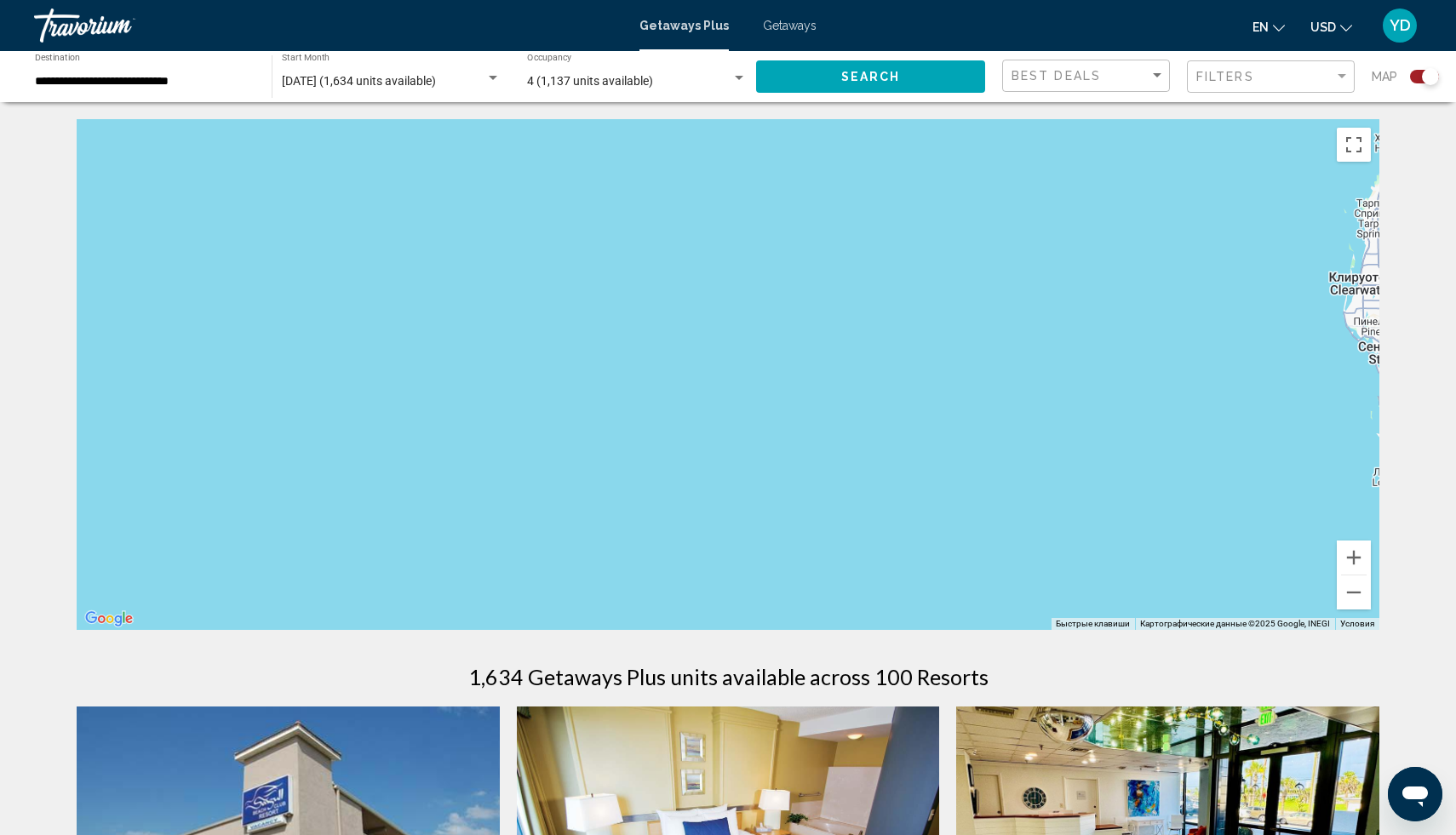
drag, startPoint x: 786, startPoint y: 319, endPoint x: 1125, endPoint y: 500, distance: 384.3
click at [1124, 500] on div "Чтобы активировать перетаскивание с помощью клавиатуры, нажмите Alt + Ввод. Пос…" at bounding box center [728, 374] width 1303 height 511
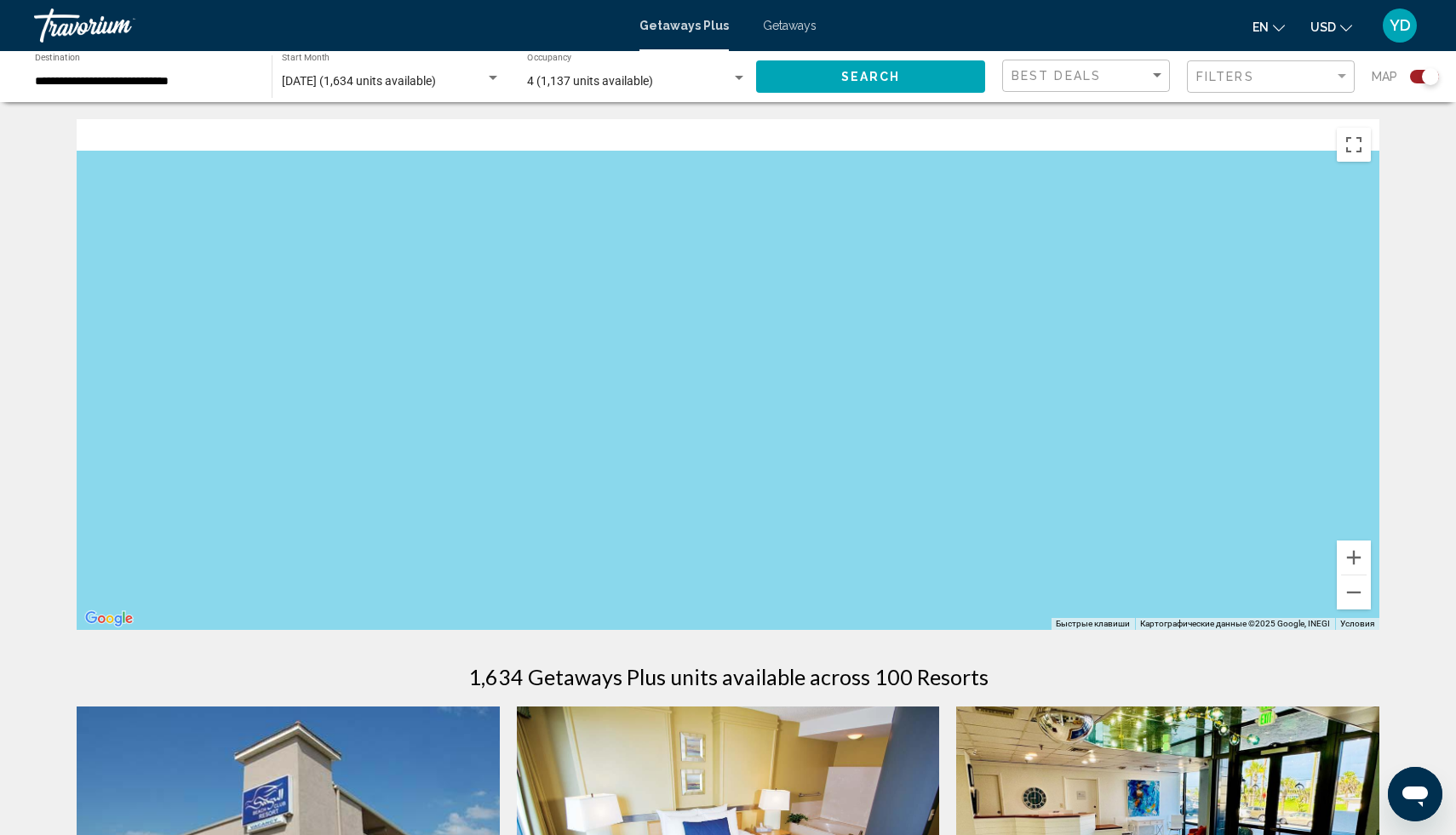
drag, startPoint x: 890, startPoint y: 262, endPoint x: 902, endPoint y: 370, distance: 108.7
click at [904, 370] on div "Main content" at bounding box center [728, 374] width 1303 height 511
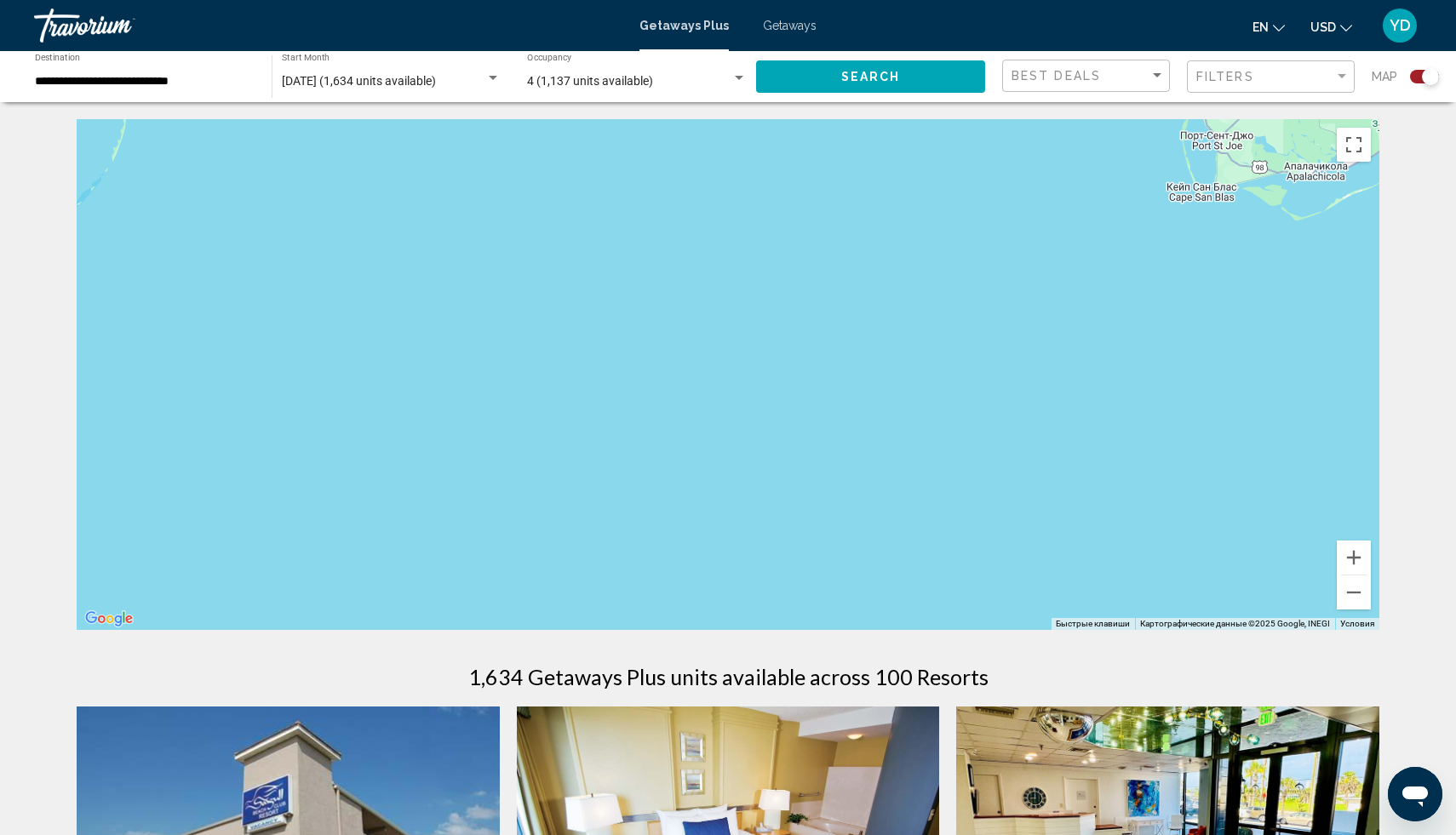
drag, startPoint x: 812, startPoint y: 228, endPoint x: 813, endPoint y: 440, distance: 212.0
click at [813, 440] on div "Main content" at bounding box center [728, 374] width 1303 height 511
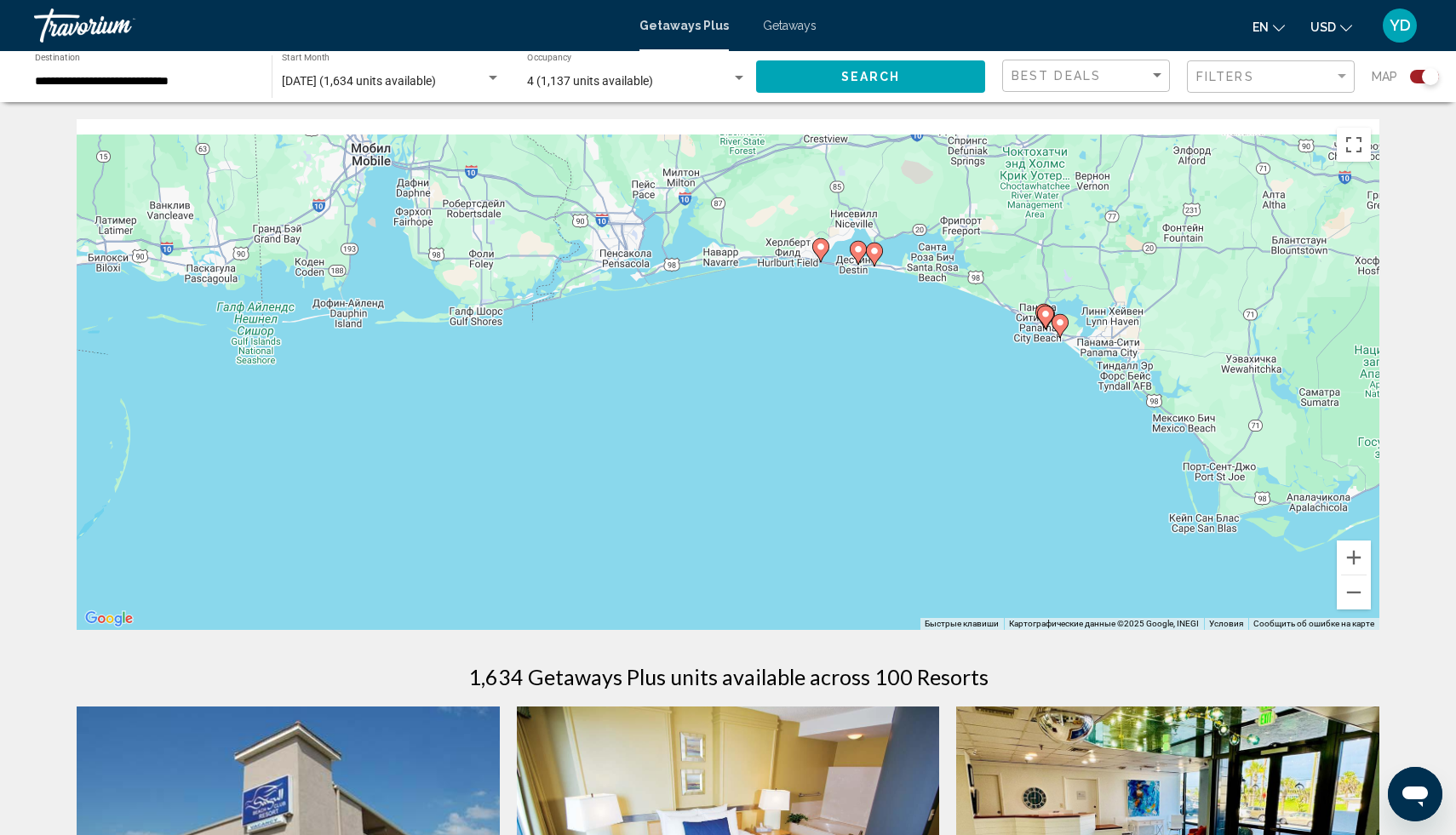
drag, startPoint x: 828, startPoint y: 248, endPoint x: 829, endPoint y: 372, distance: 124.0
click at [829, 372] on div "Чтобы активировать перетаскивание с помощью клавиатуры, нажмите Alt + Ввод. Пос…" at bounding box center [728, 374] width 1303 height 511
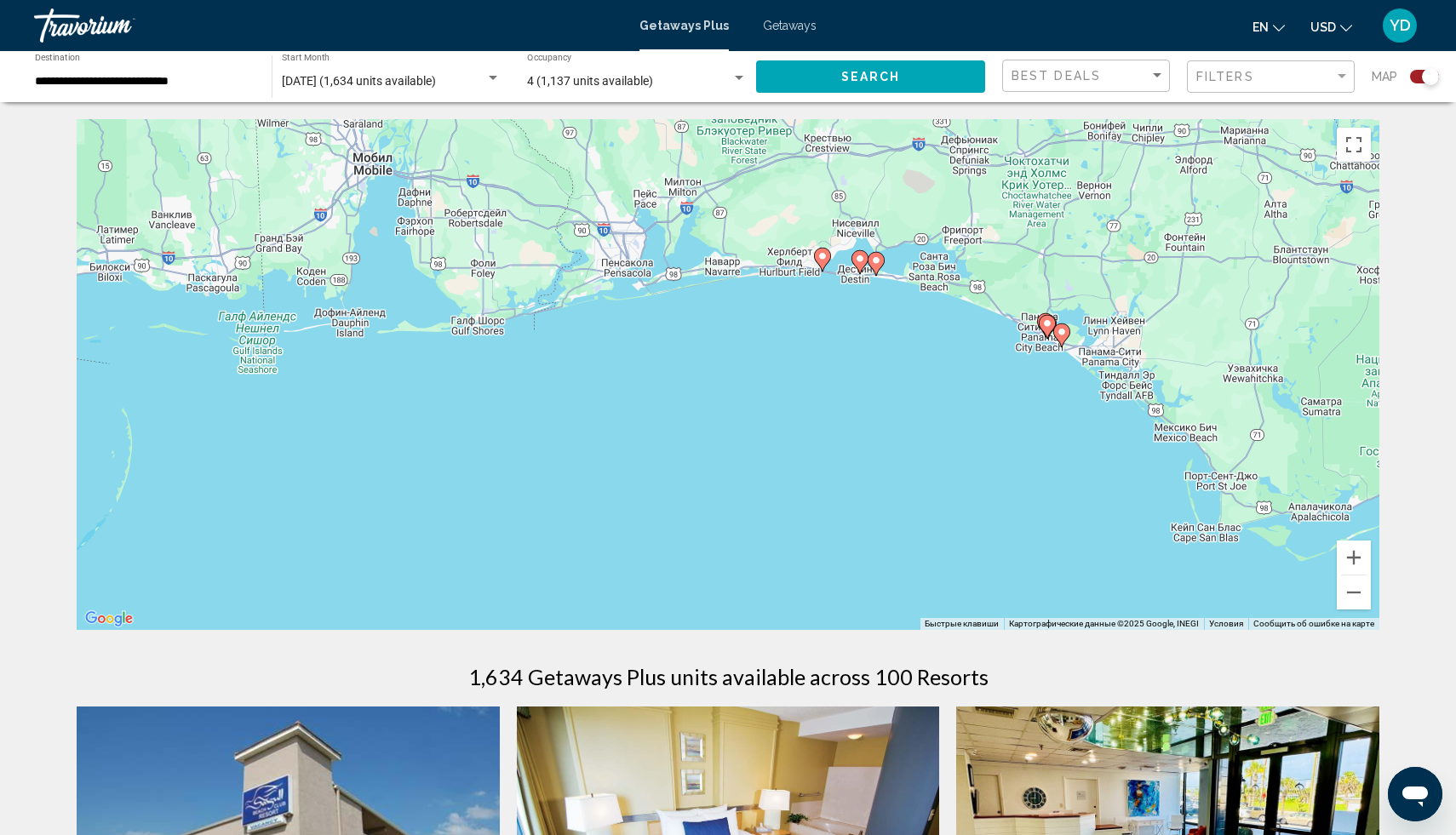
click at [826, 259] on image "Main content" at bounding box center [823, 256] width 10 height 10
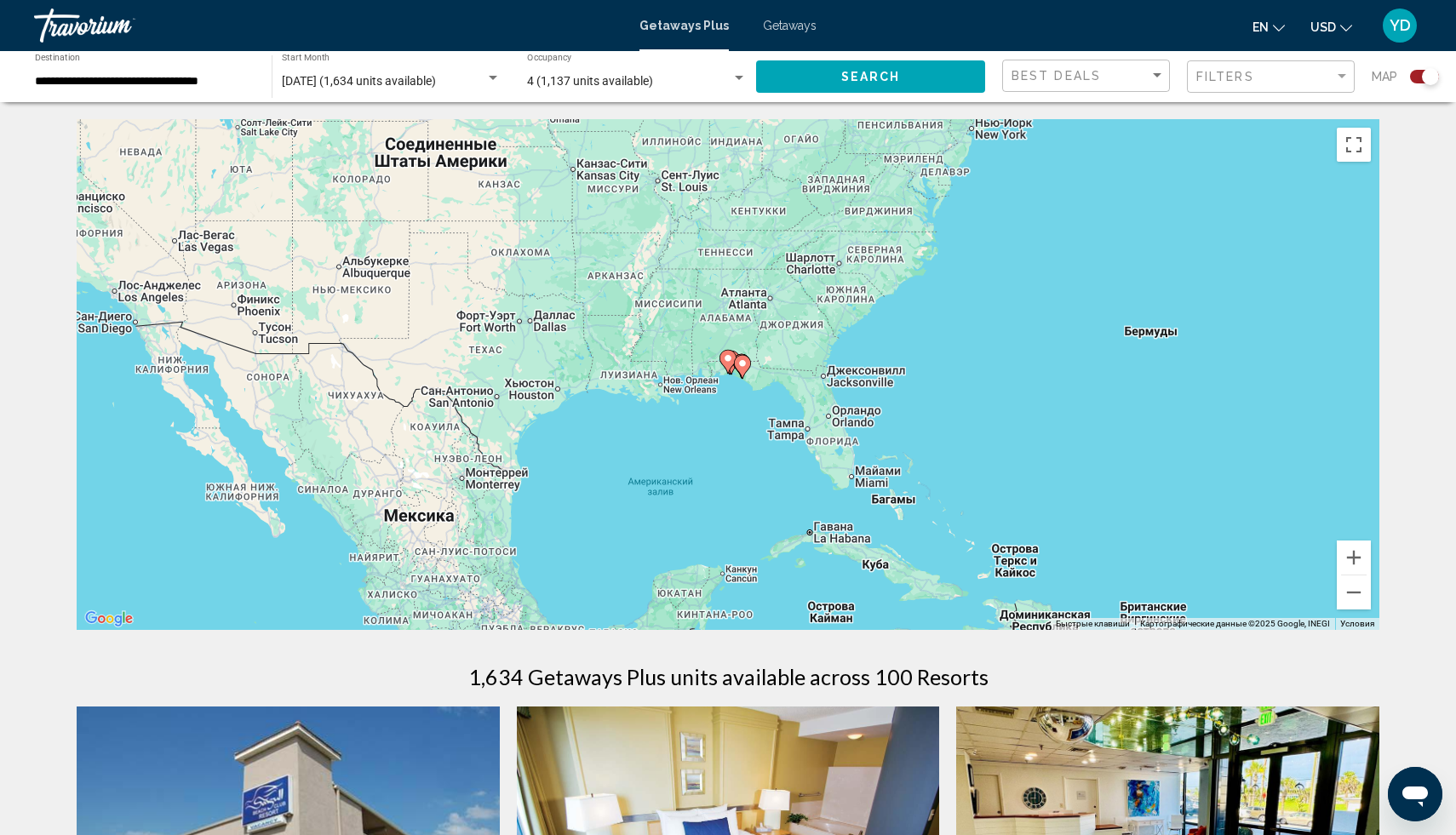
click at [721, 358] on icon "Main content" at bounding box center [728, 361] width 16 height 22
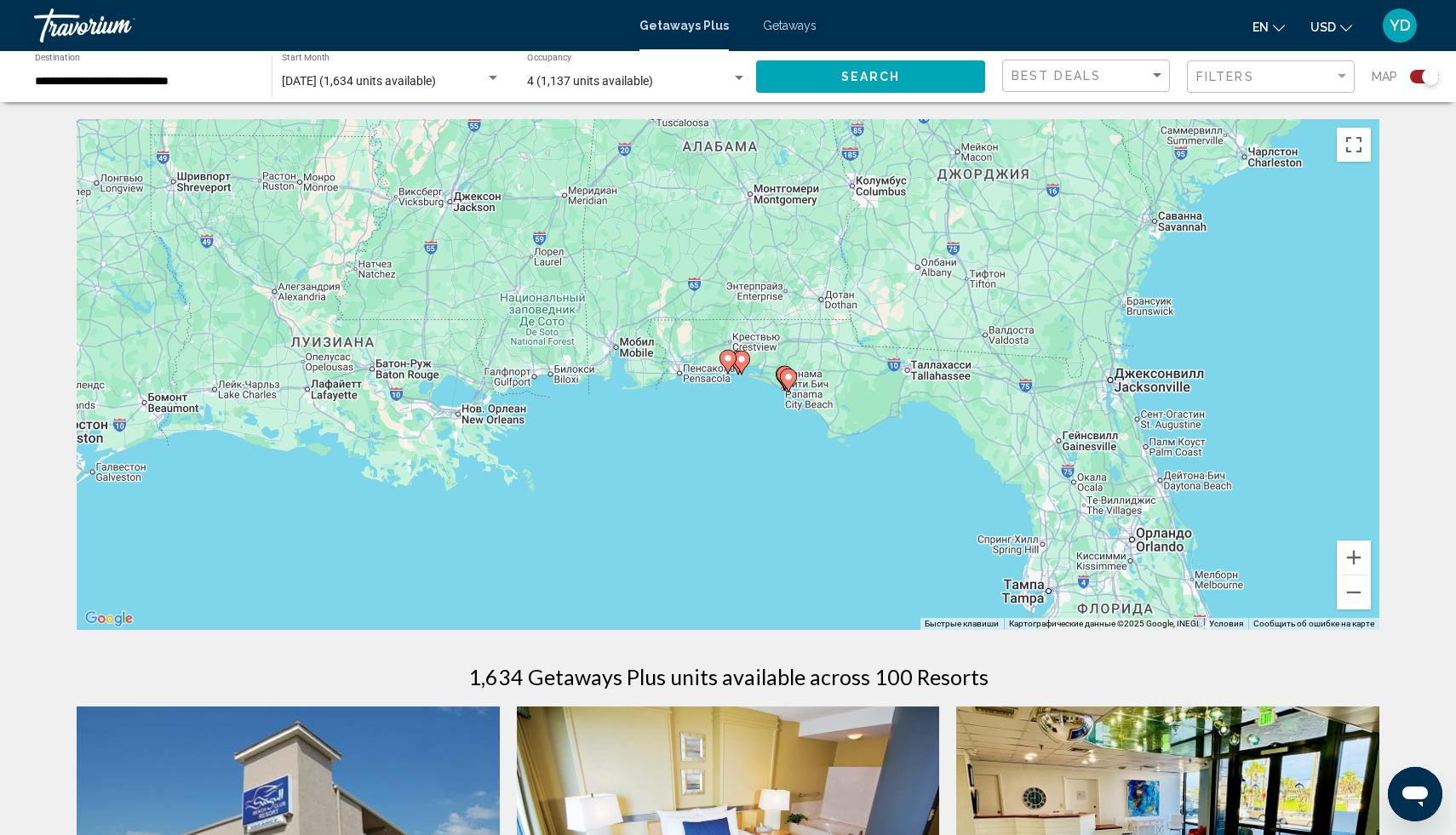
click at [728, 361] on image "Main content" at bounding box center [728, 359] width 10 height 10
type input "**********"
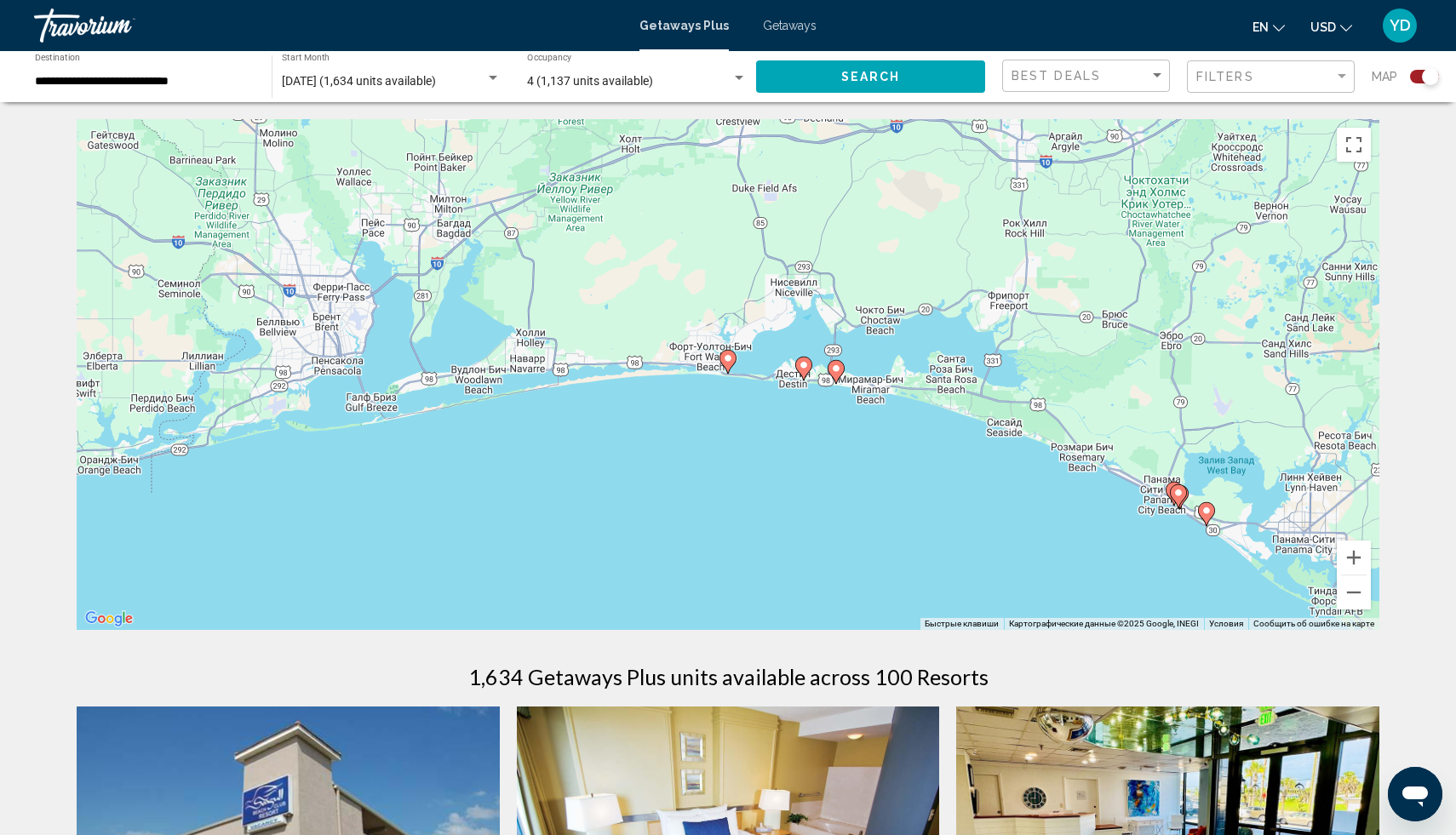
click at [728, 361] on image "Main content" at bounding box center [728, 359] width 10 height 10
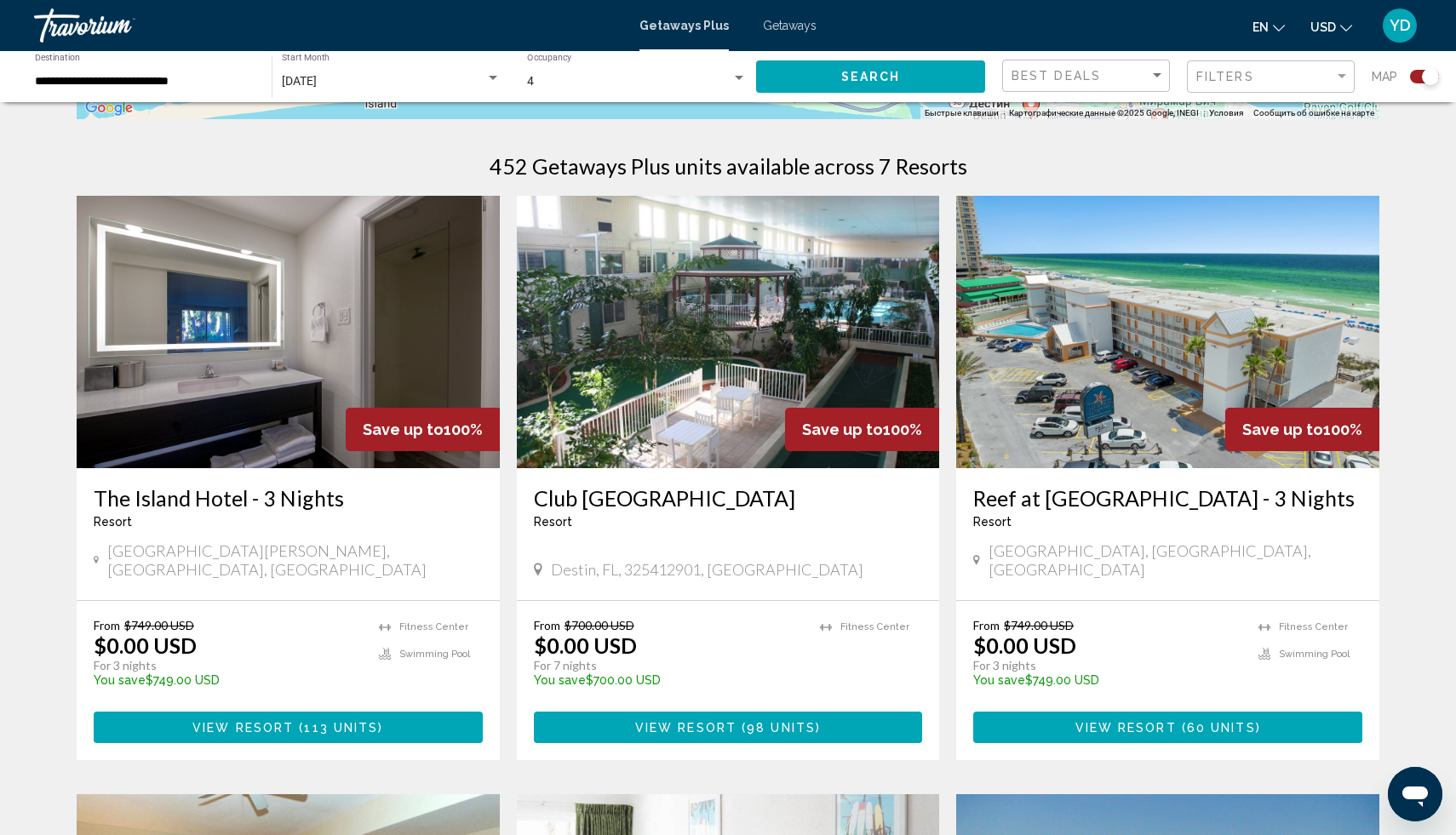
scroll to position [510, 0]
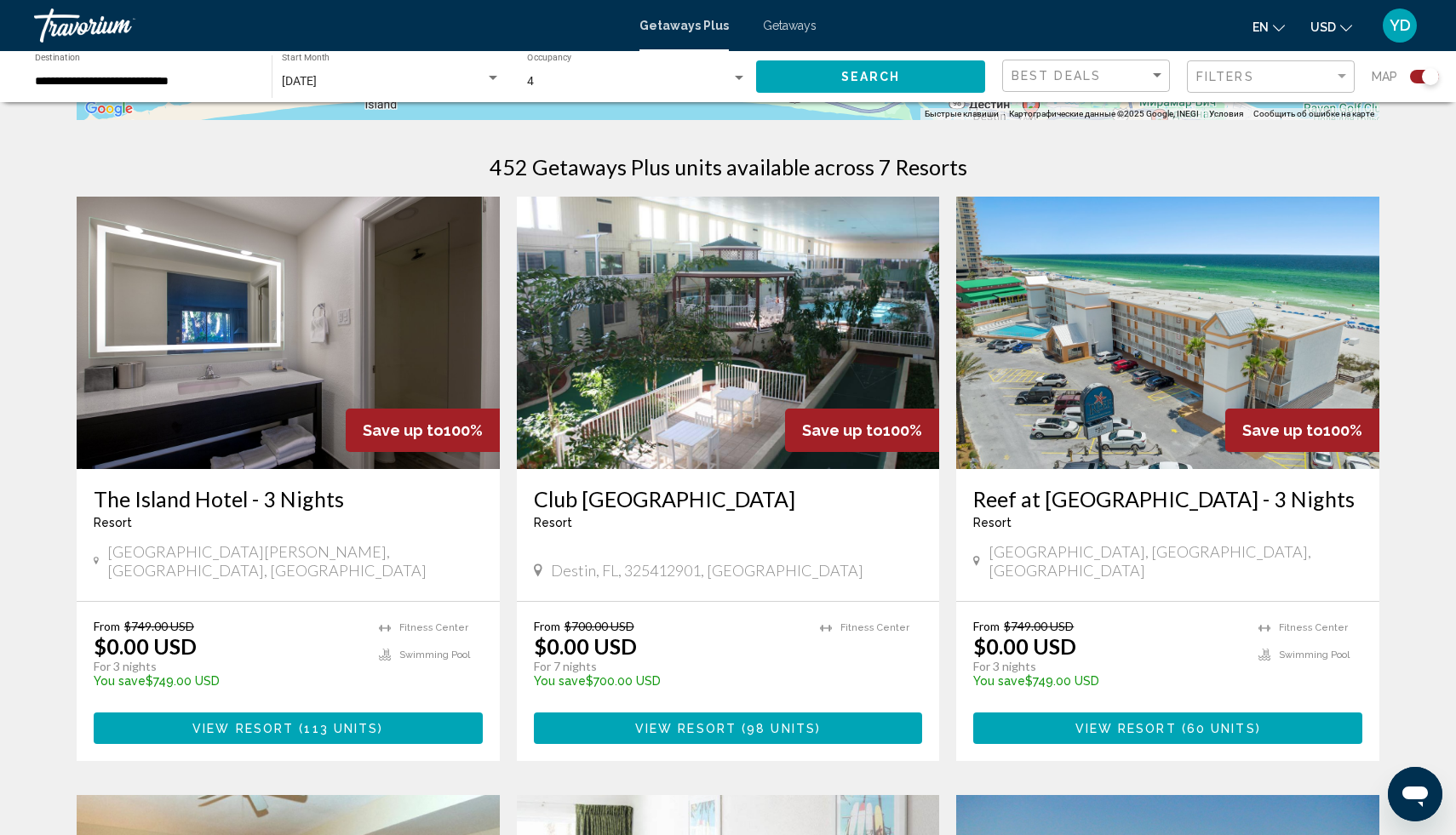
click at [301, 733] on span "( 113 units )" at bounding box center [338, 729] width 90 height 14
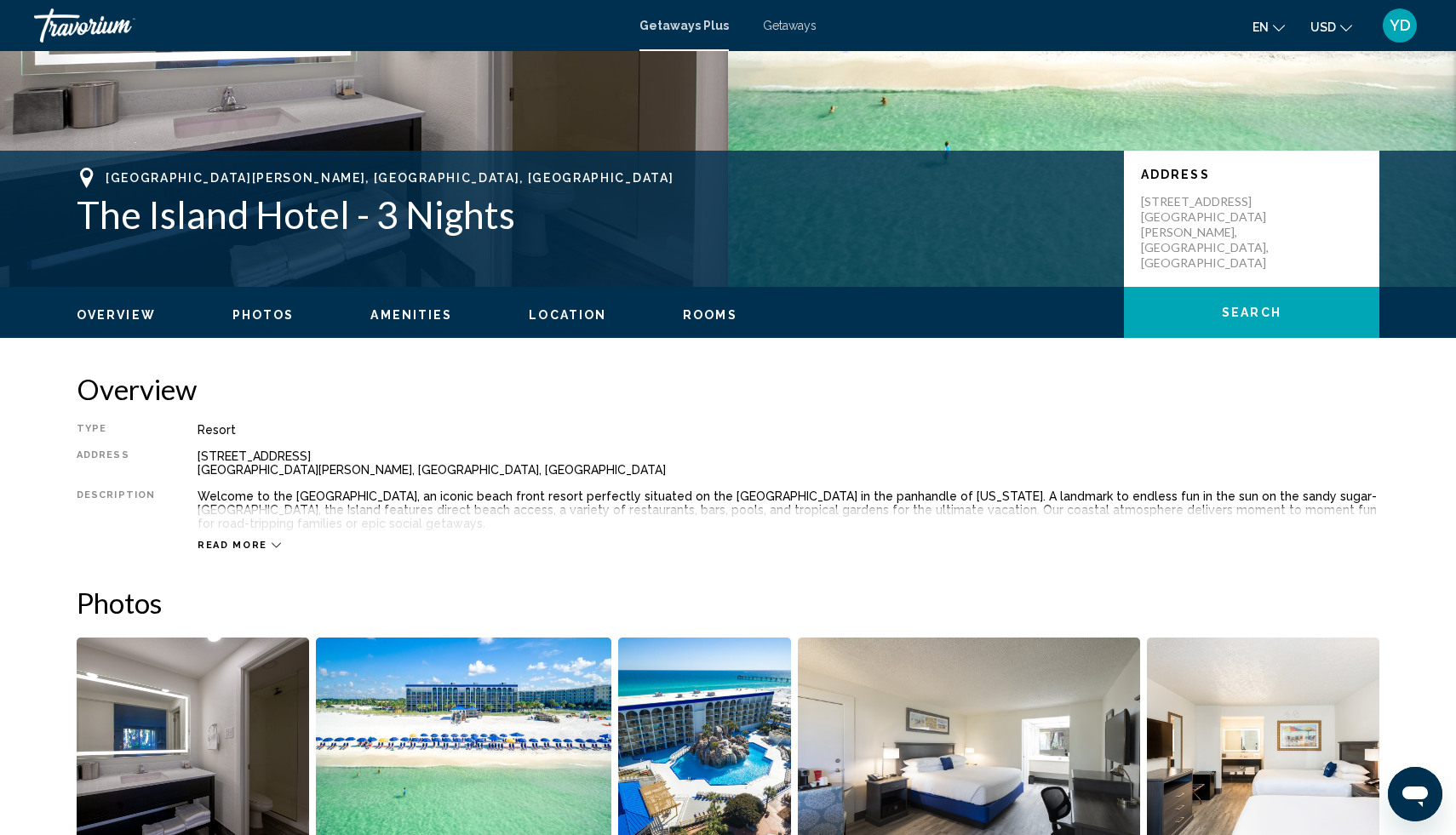
scroll to position [273, 0]
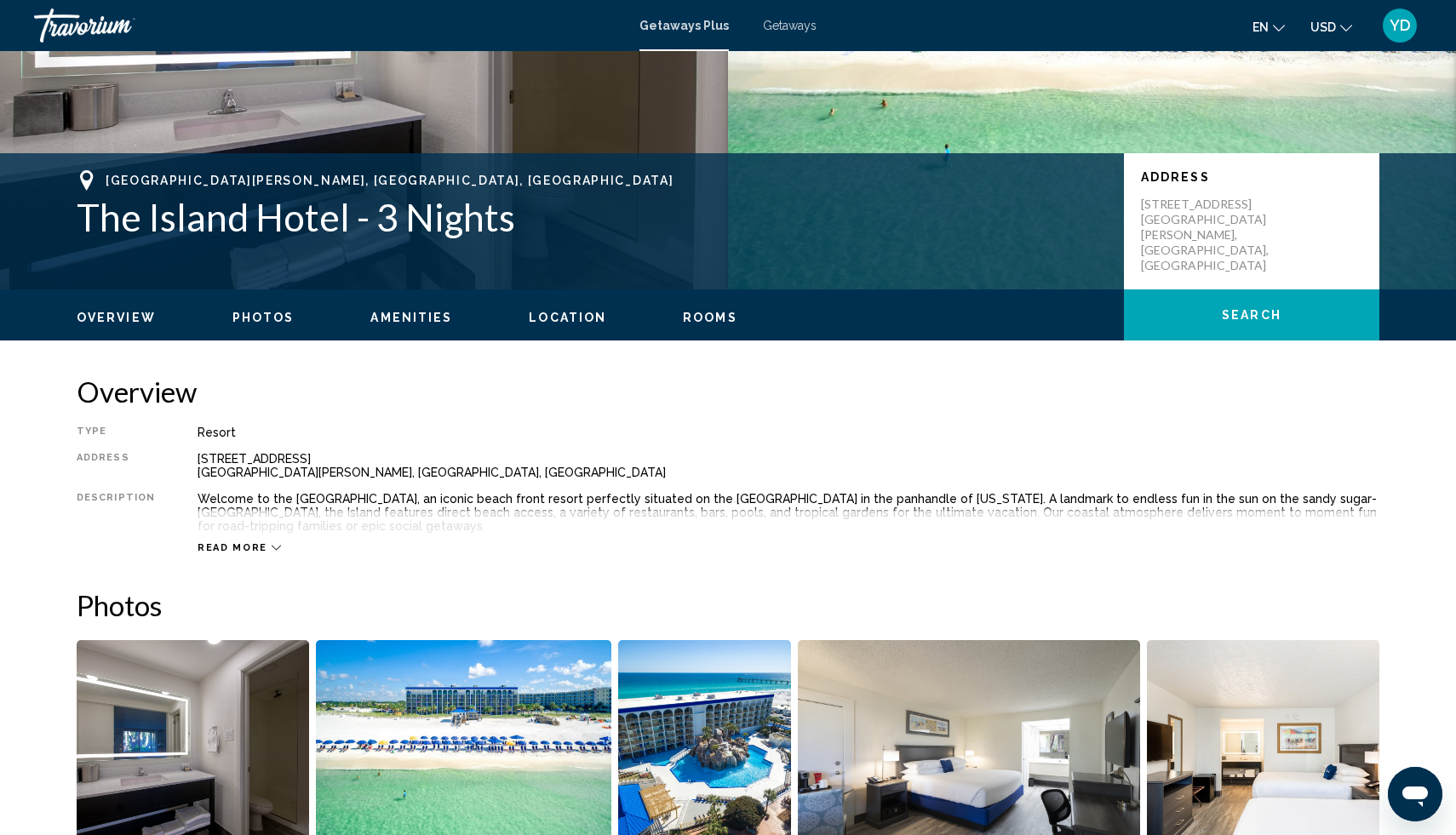
click at [272, 543] on icon "Main content" at bounding box center [276, 547] width 10 height 10
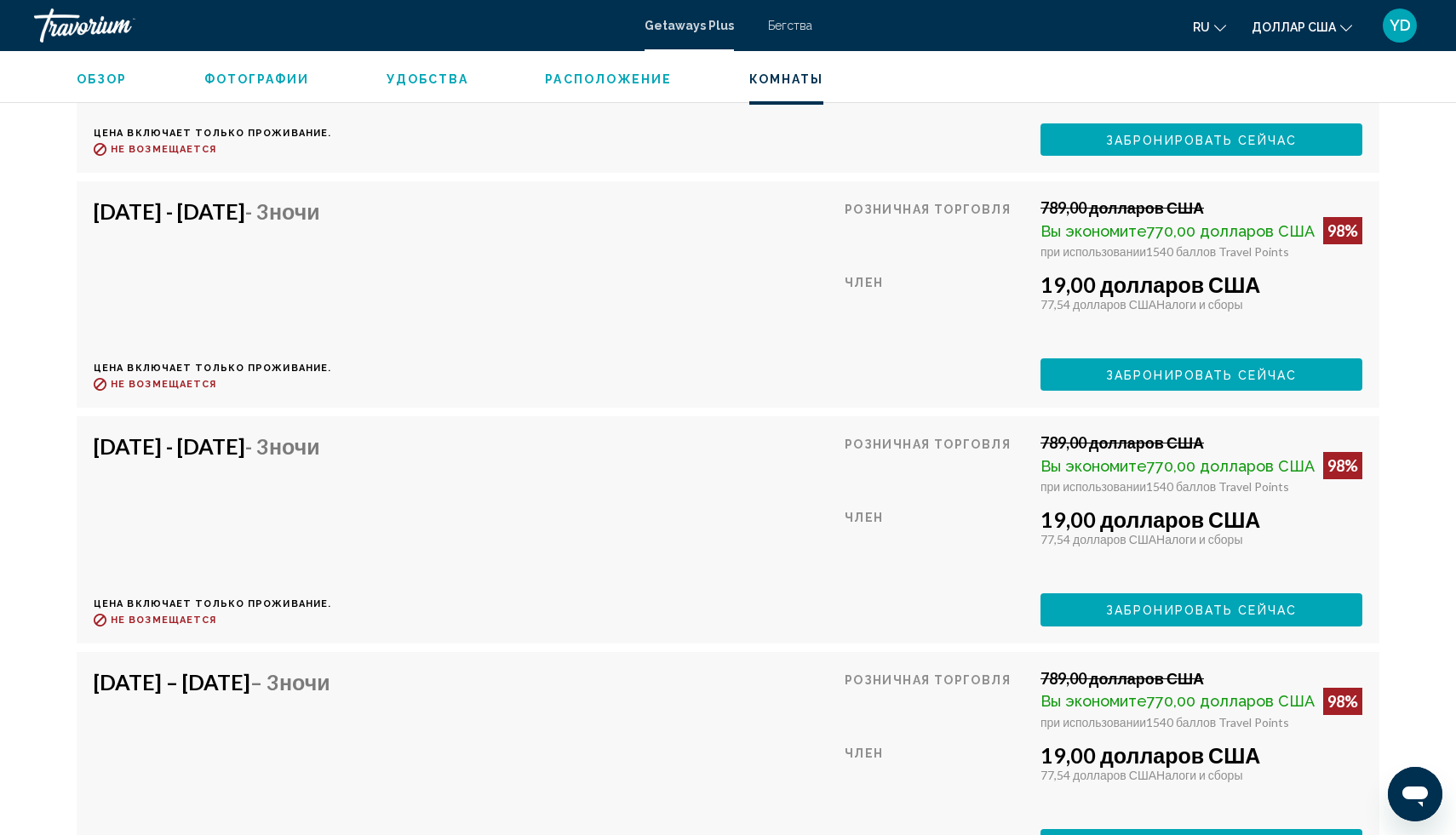
scroll to position [8594, 0]
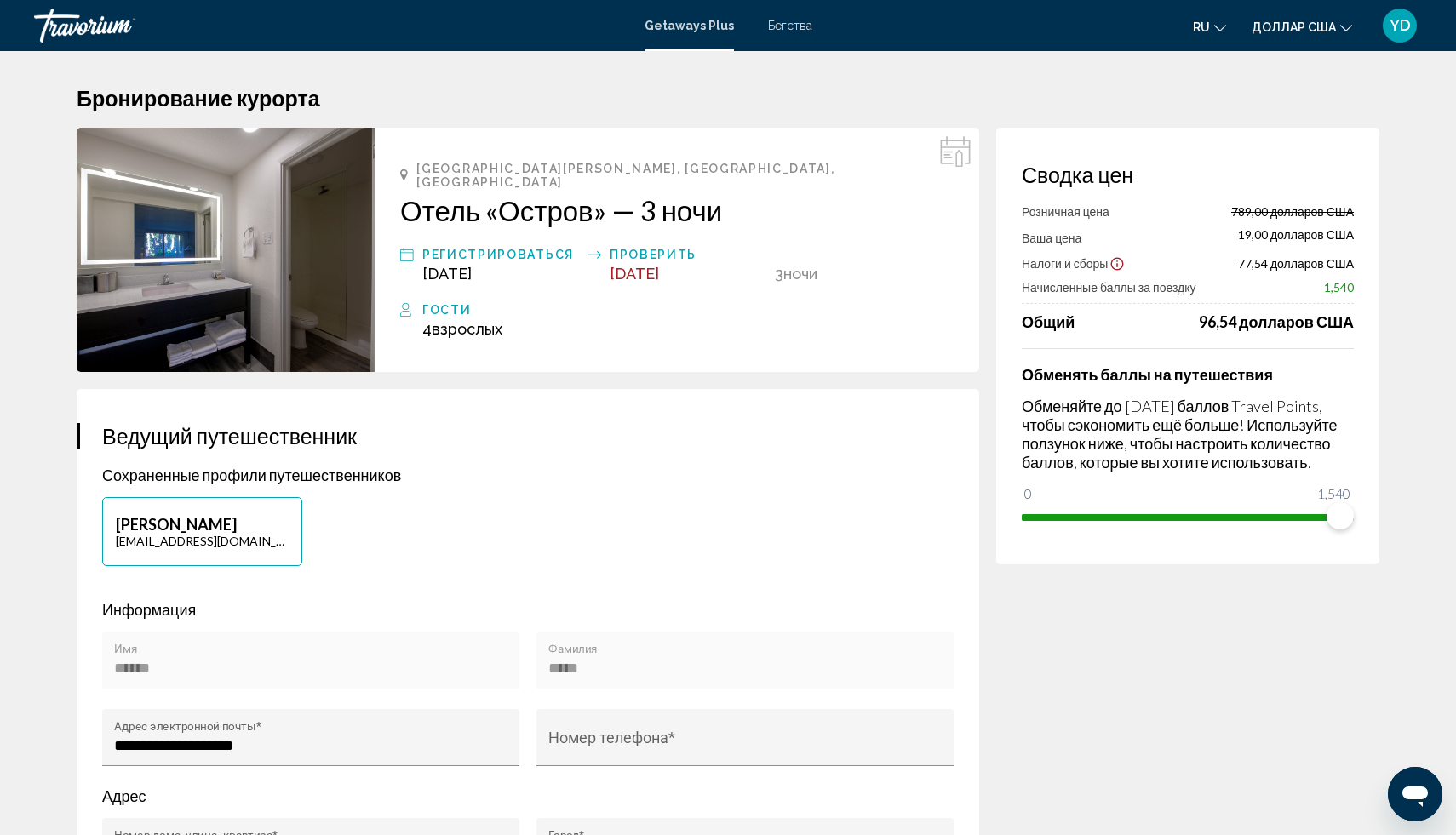
click at [619, 330] on div "[GEOGRAPHIC_DATA][PERSON_NAME], [GEOGRAPHIC_DATA], [GEOGRAPHIC_DATA] Отель «Ост…" at bounding box center [677, 249] width 605 height 244
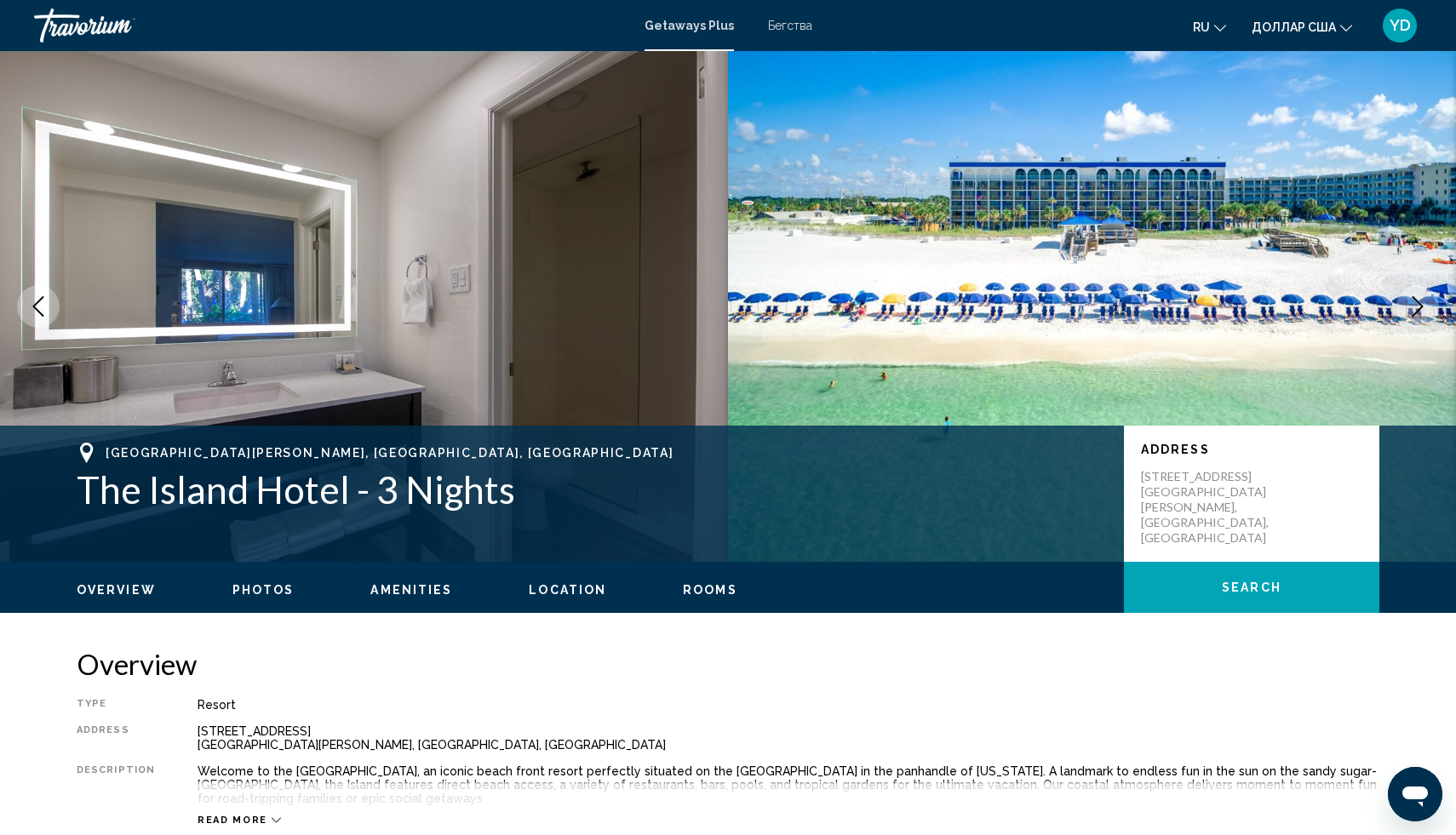
click at [683, 596] on span "Rooms" at bounding box center [710, 590] width 55 height 14
click at [269, 594] on span "Photos" at bounding box center [263, 590] width 63 height 14
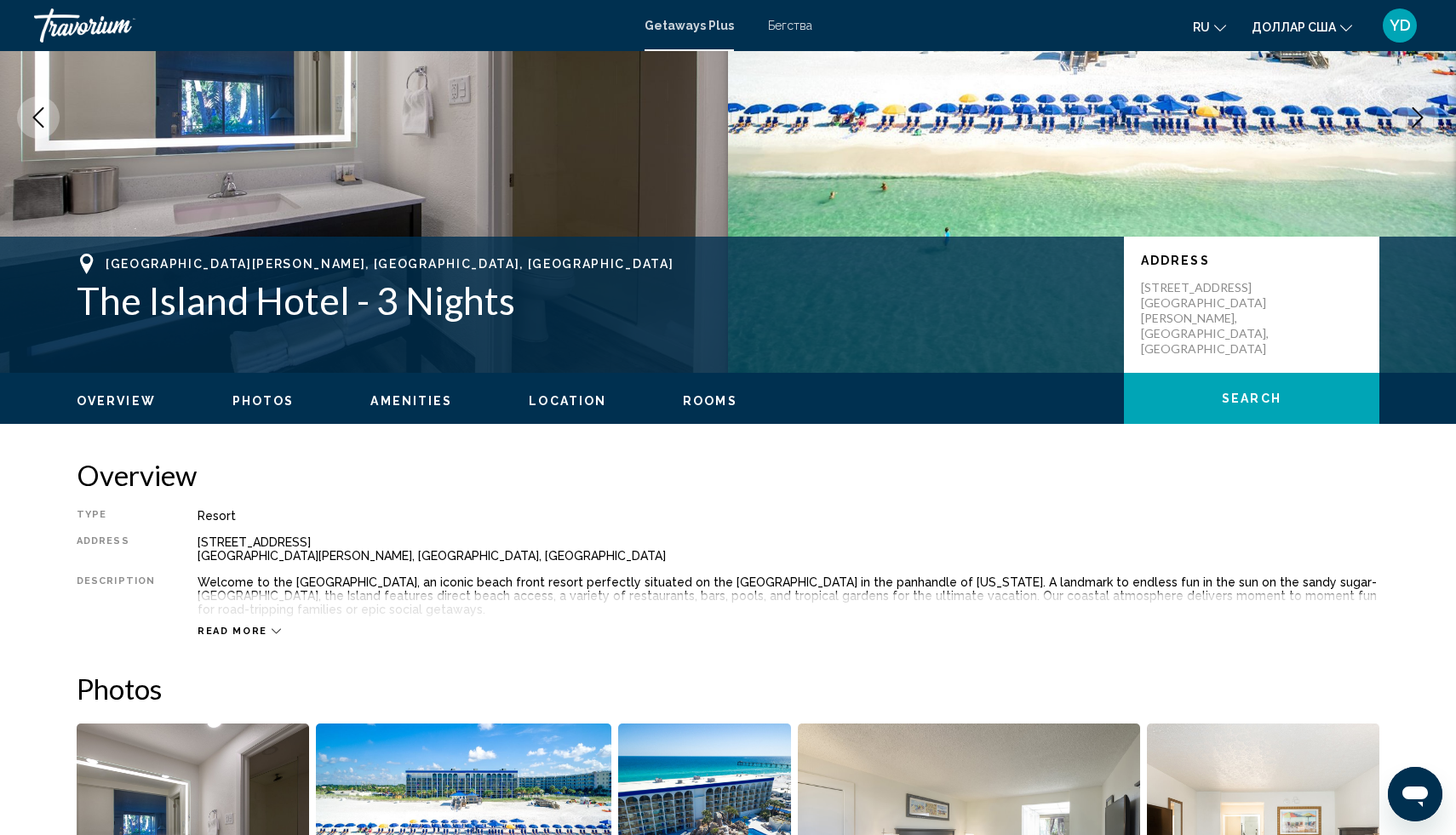
scroll to position [44, 0]
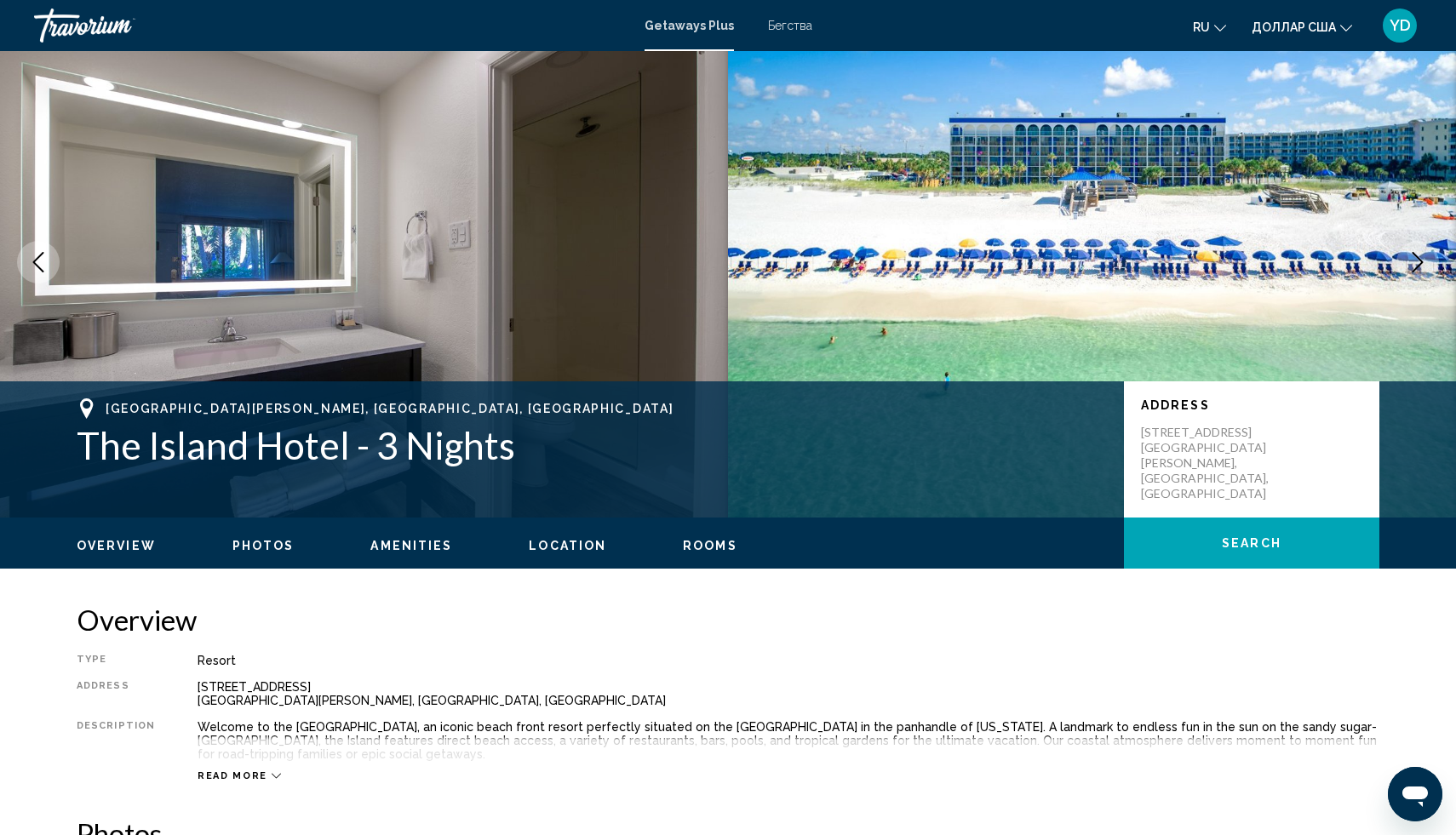
click at [422, 546] on span "Amenities" at bounding box center [411, 546] width 82 height 14
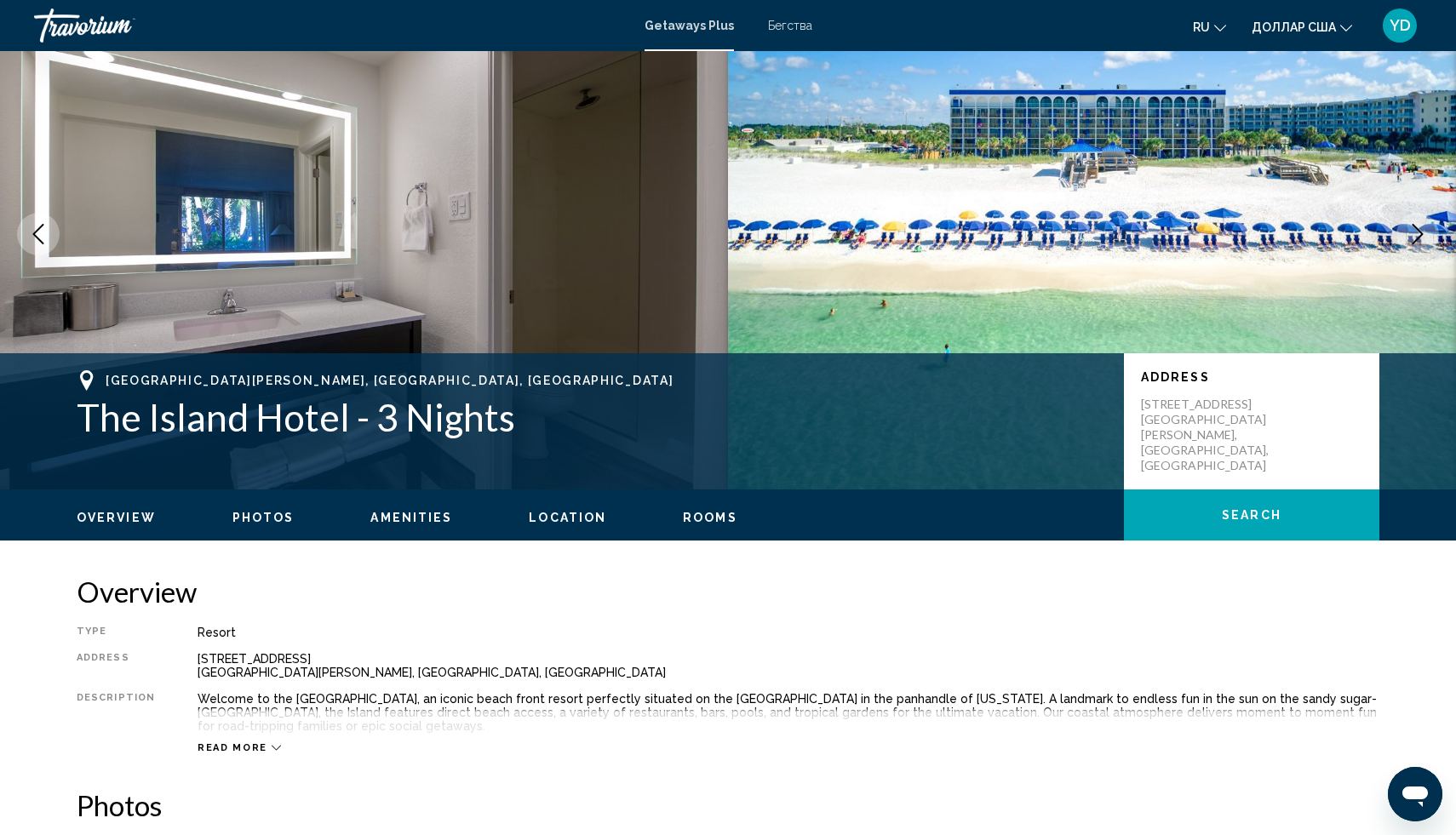
scroll to position [0, 0]
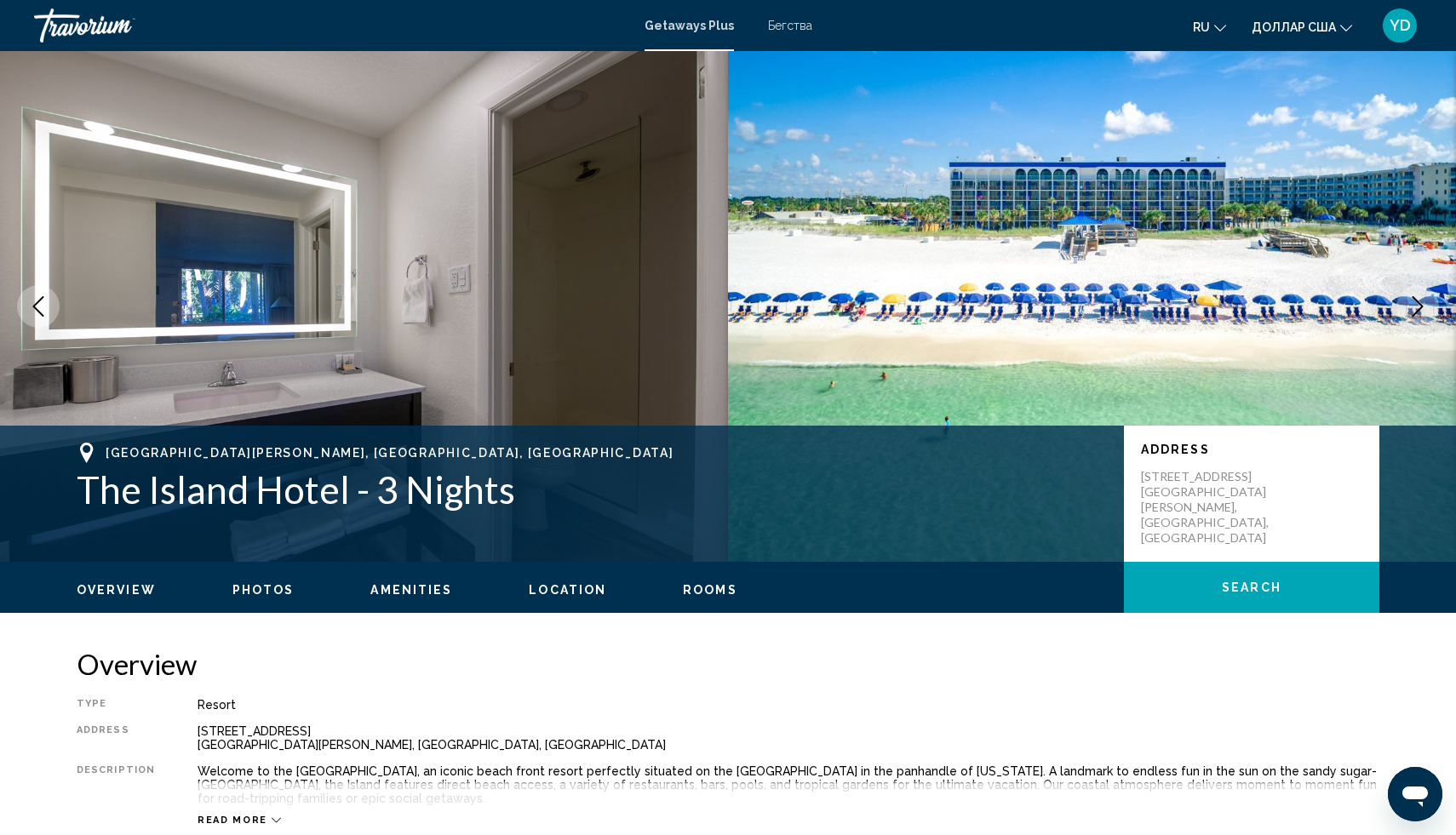
click at [105, 593] on span "Overview" at bounding box center [116, 590] width 79 height 14
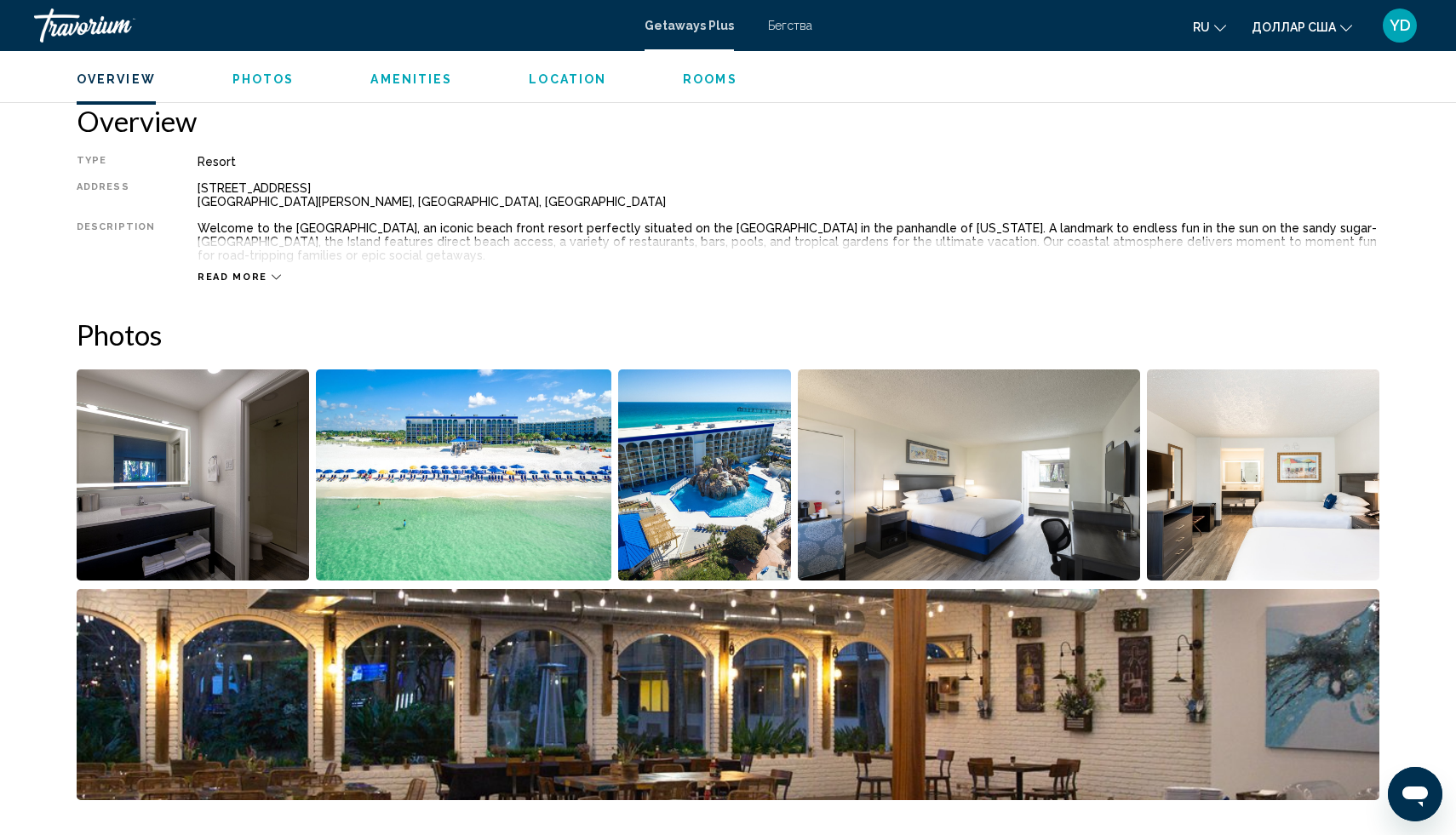
scroll to position [545, 0]
click at [931, 484] on img "Open full-screen image slider" at bounding box center [969, 474] width 343 height 211
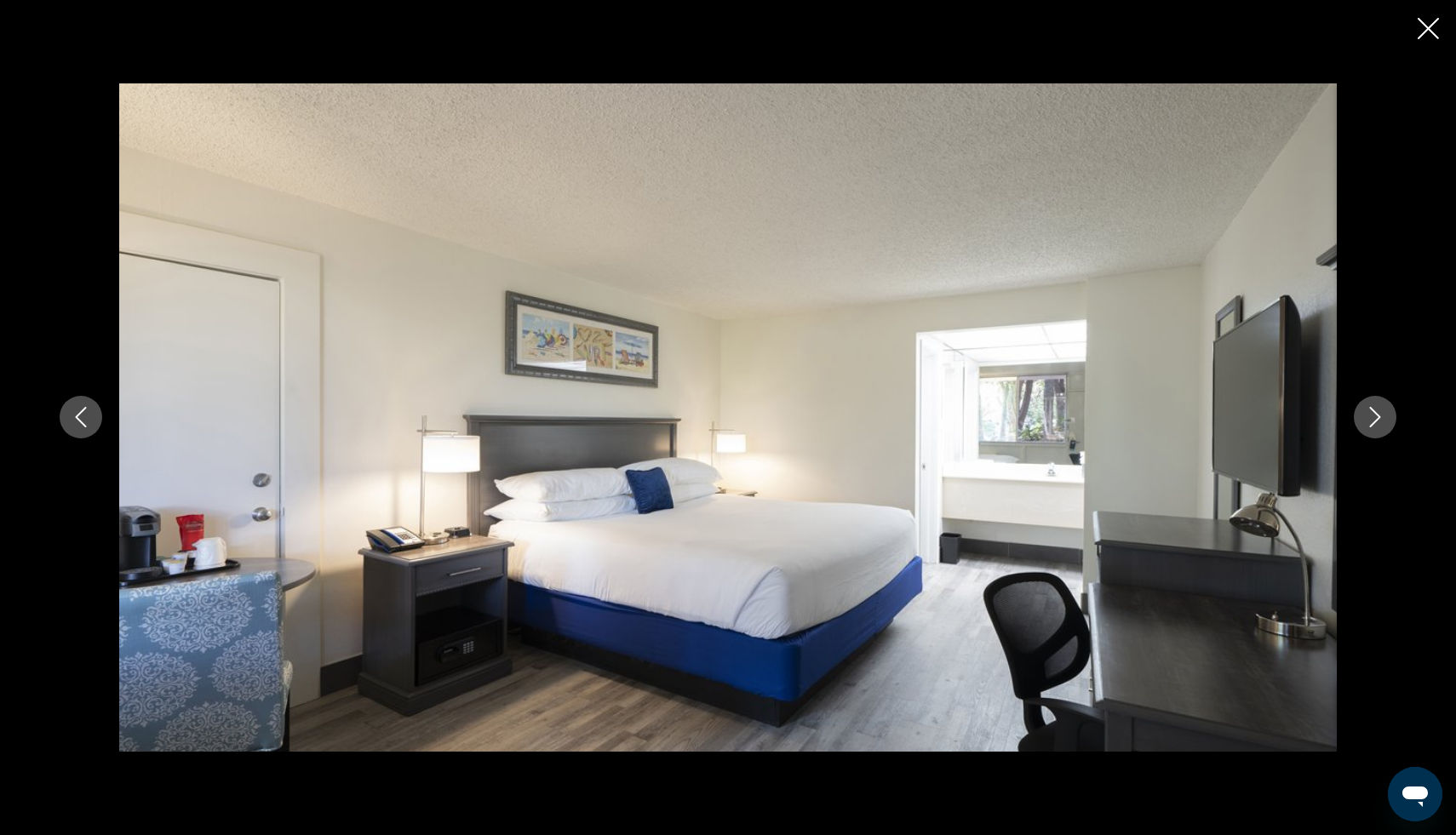
click at [1376, 421] on icon "Next image" at bounding box center [1375, 418] width 11 height 21
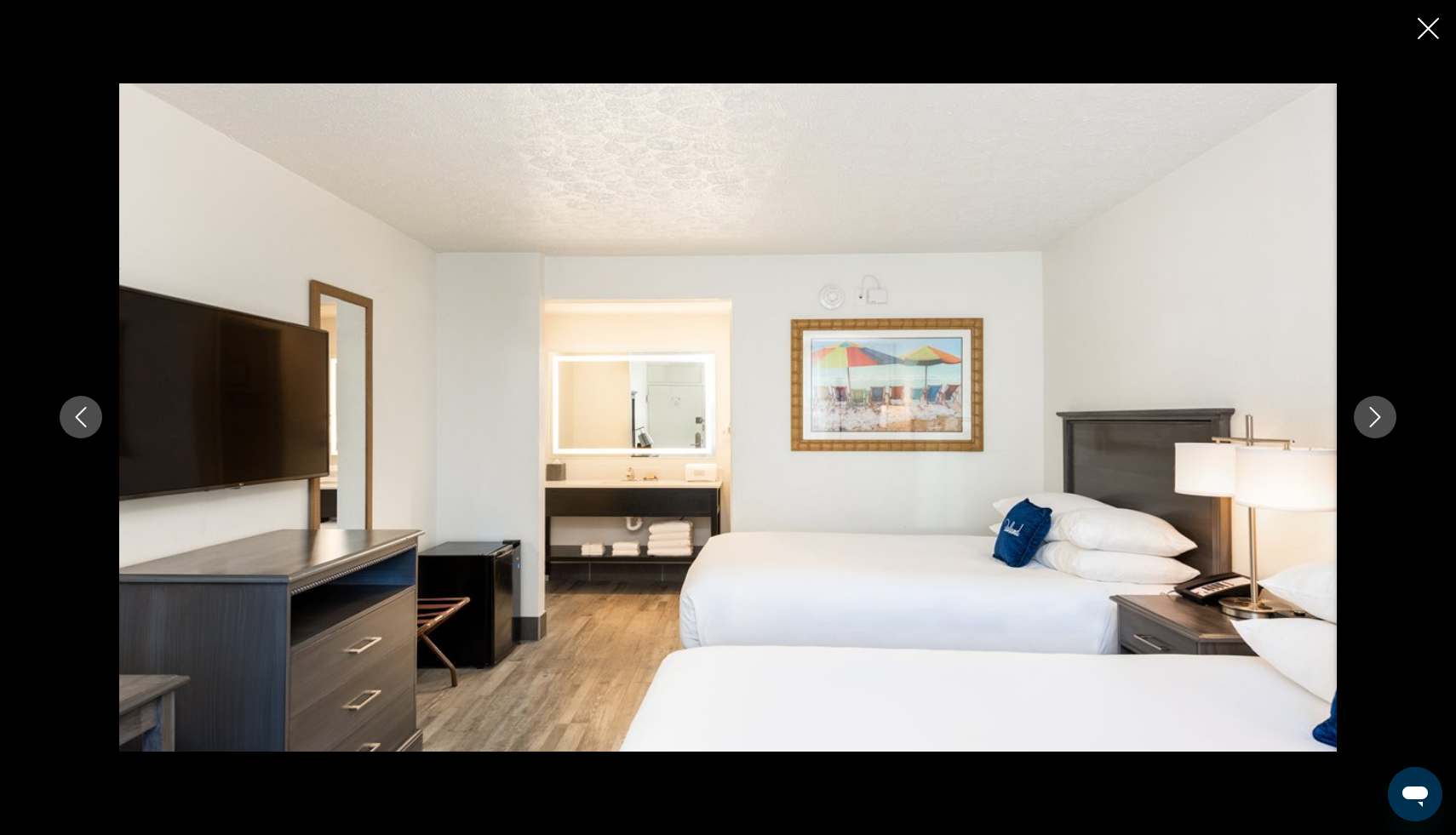
click at [1376, 421] on icon "Next image" at bounding box center [1375, 418] width 11 height 21
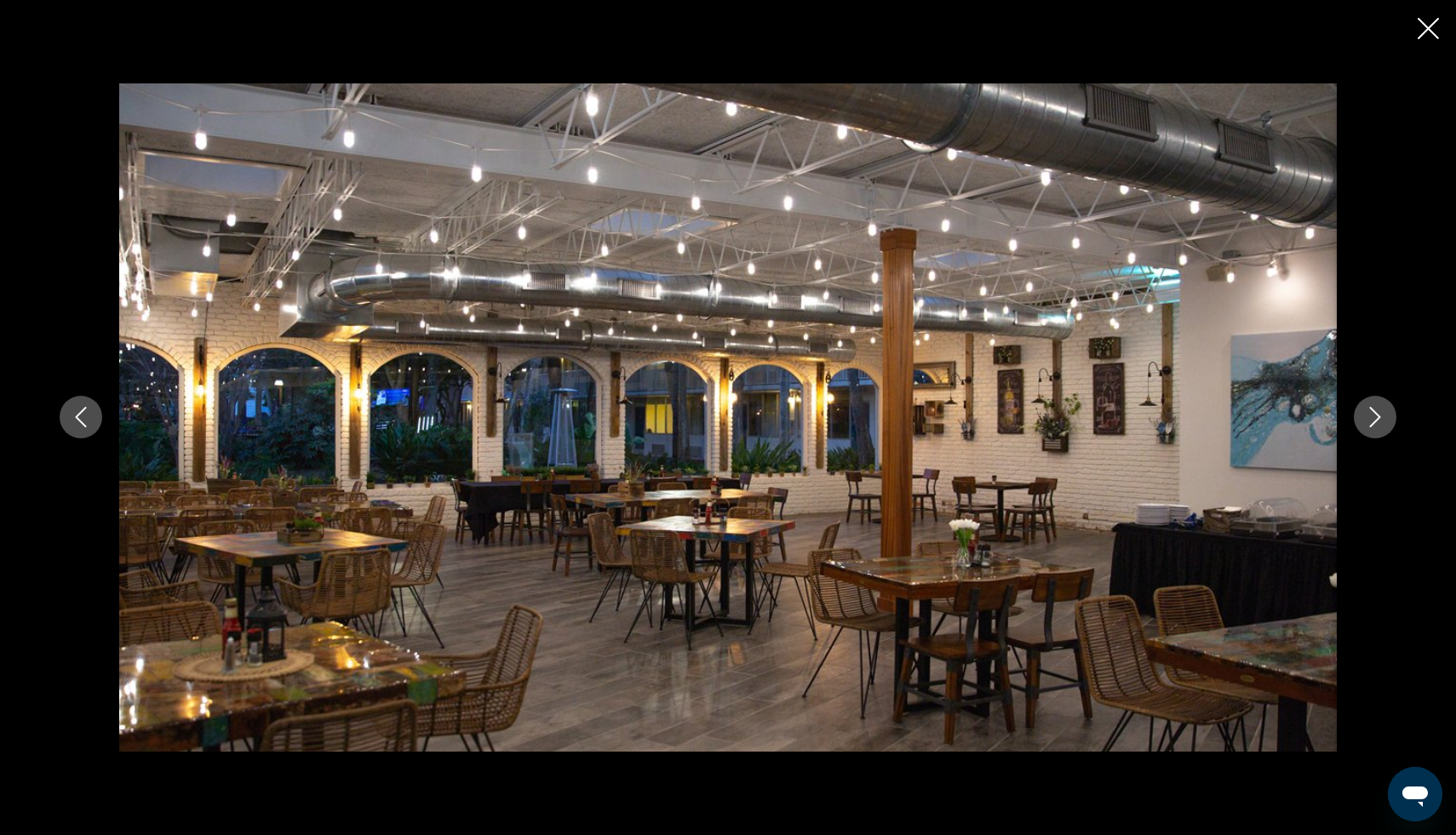
click at [1376, 421] on icon "Next image" at bounding box center [1375, 418] width 11 height 21
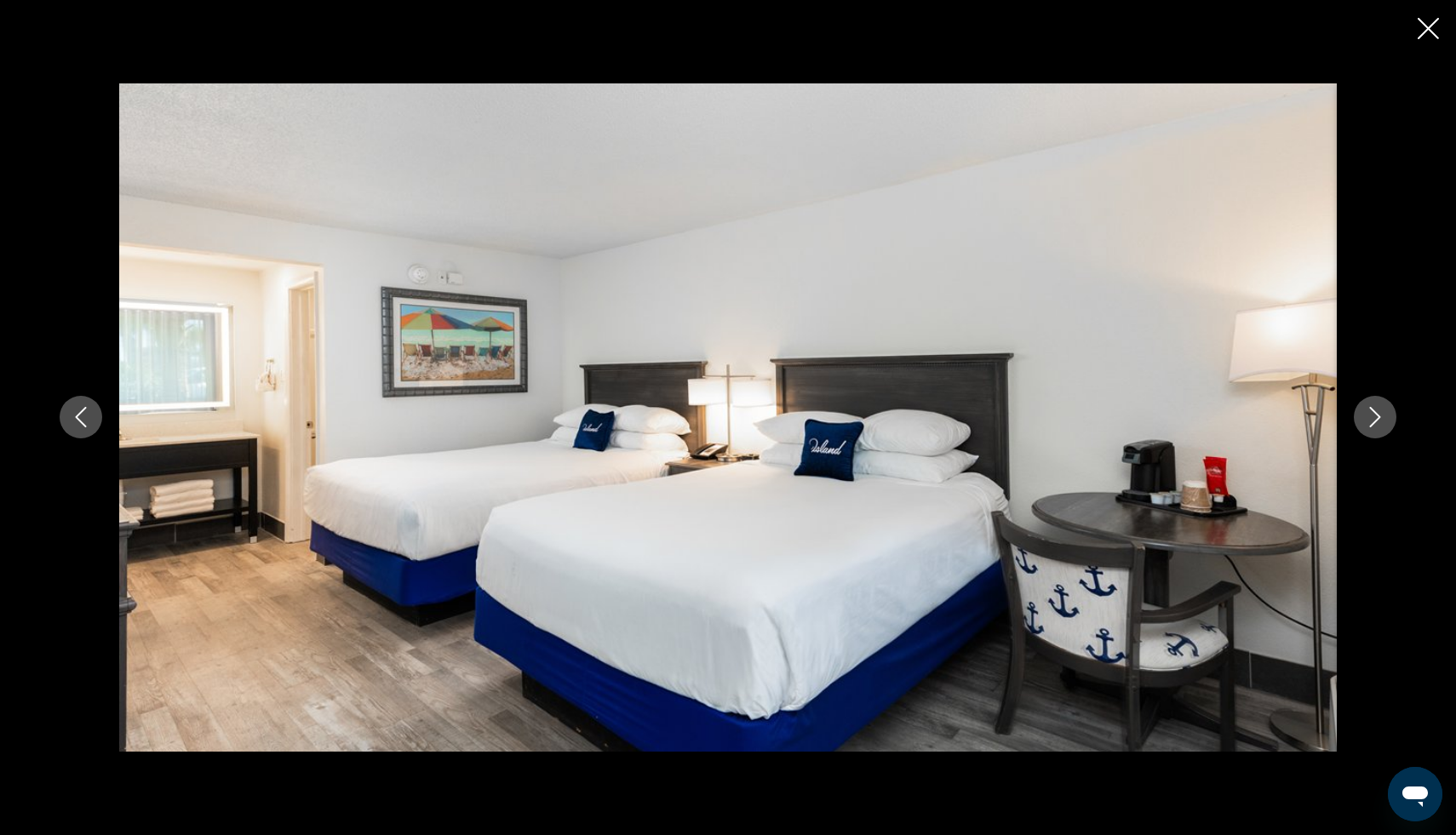
click at [1376, 421] on icon "Next image" at bounding box center [1375, 418] width 11 height 21
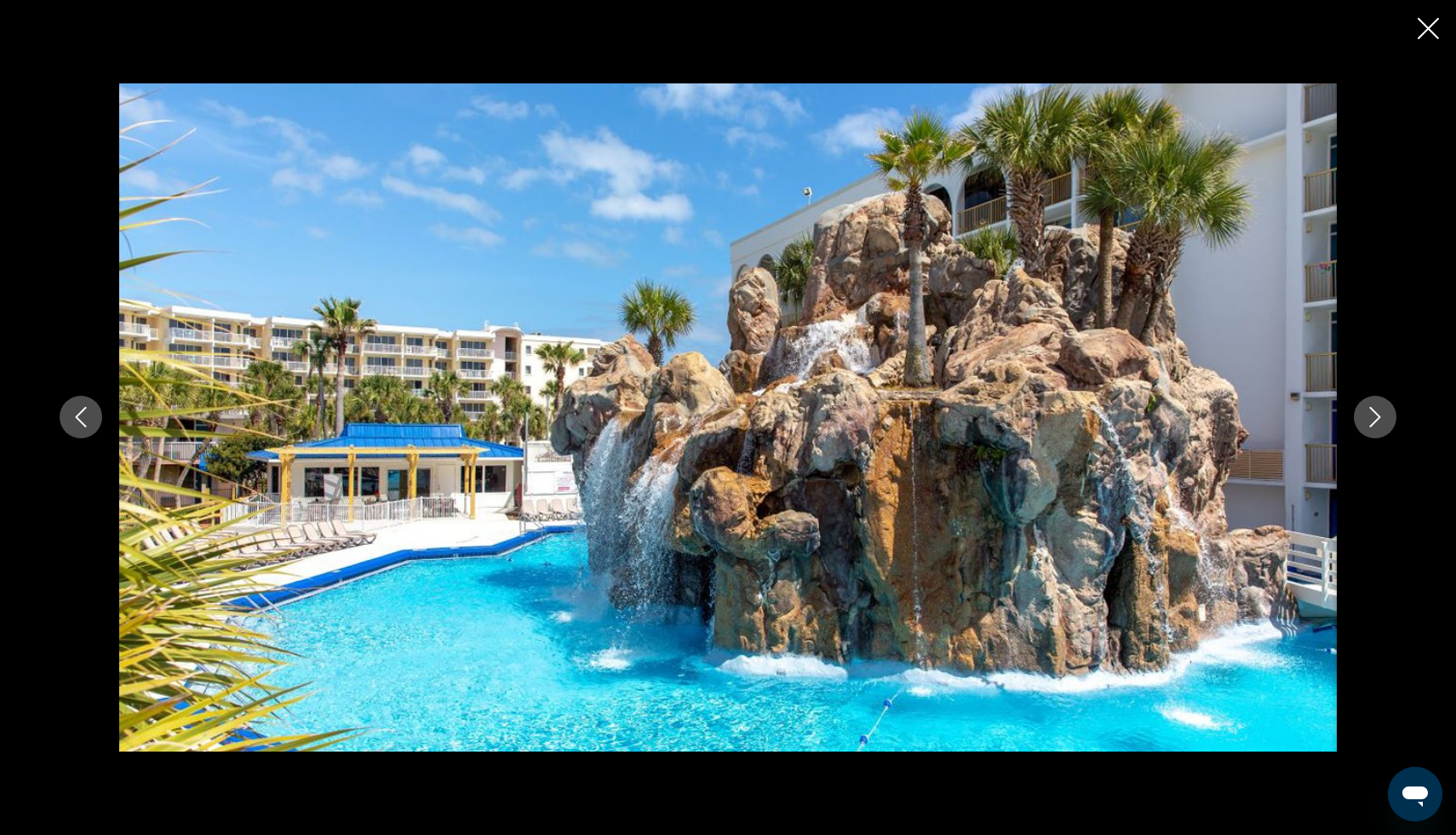
click at [1376, 420] on icon "Next image" at bounding box center [1375, 418] width 11 height 21
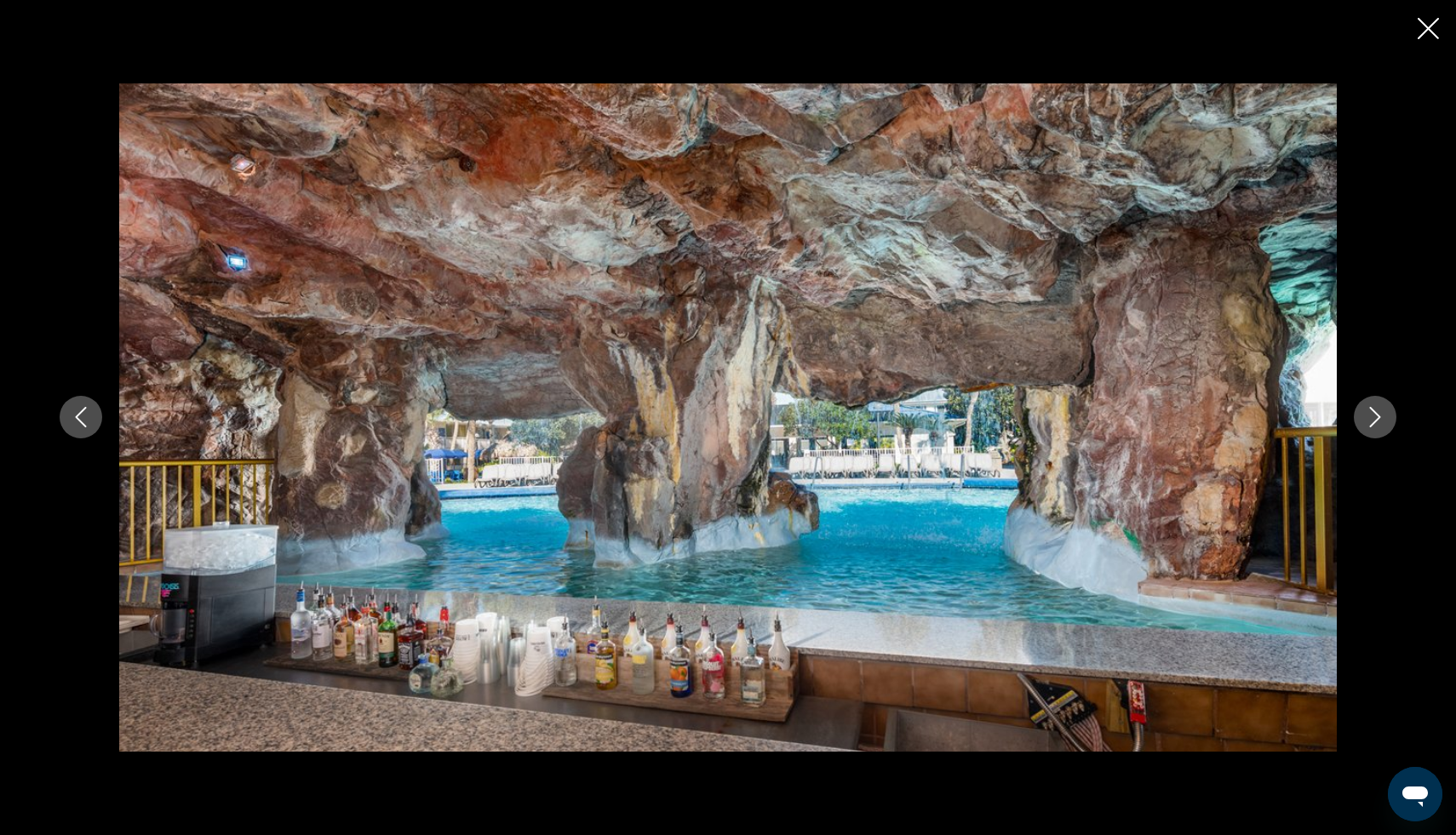
click at [1376, 420] on icon "Next image" at bounding box center [1375, 418] width 11 height 21
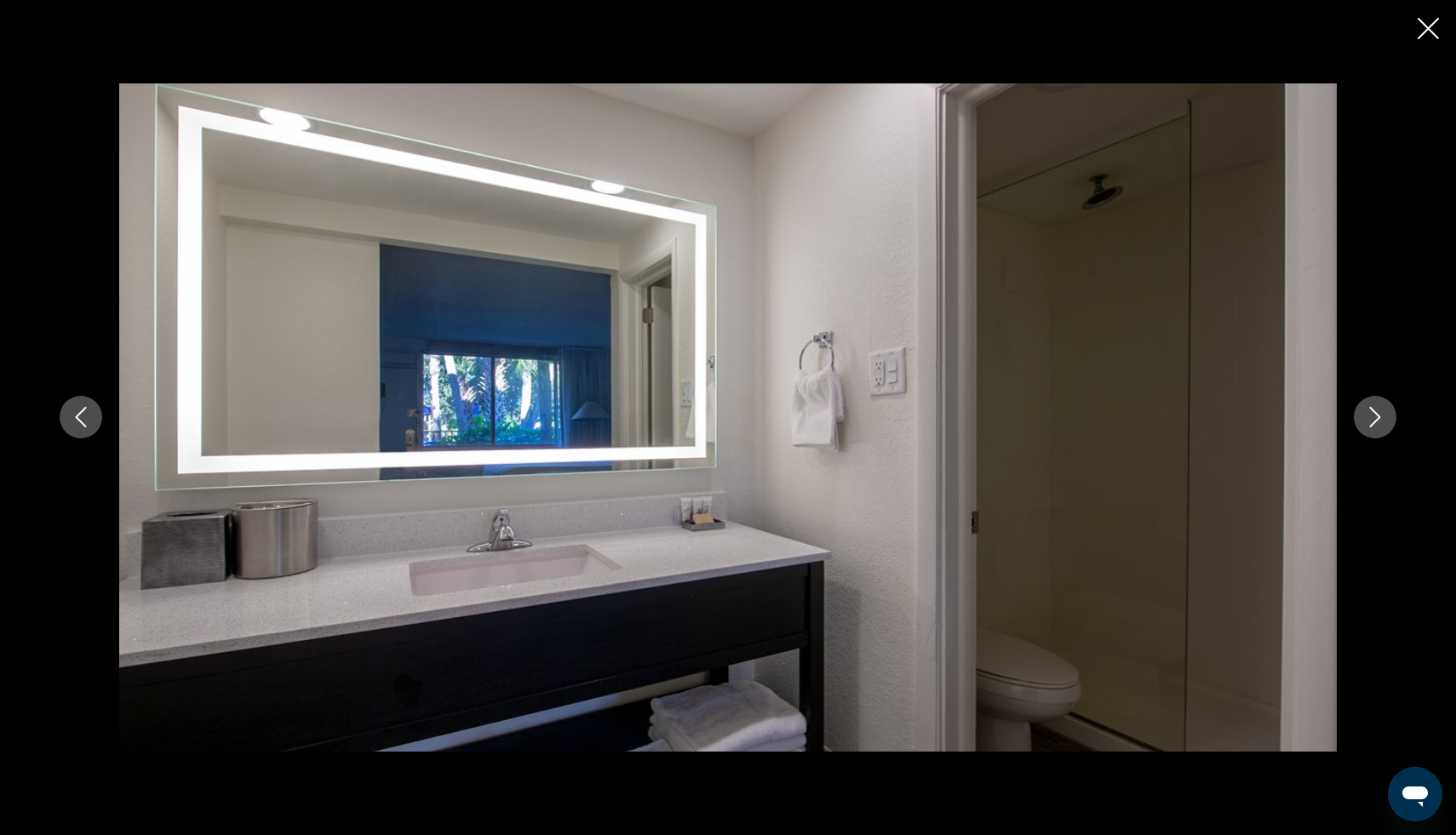
click at [1376, 420] on icon "Next image" at bounding box center [1375, 418] width 11 height 21
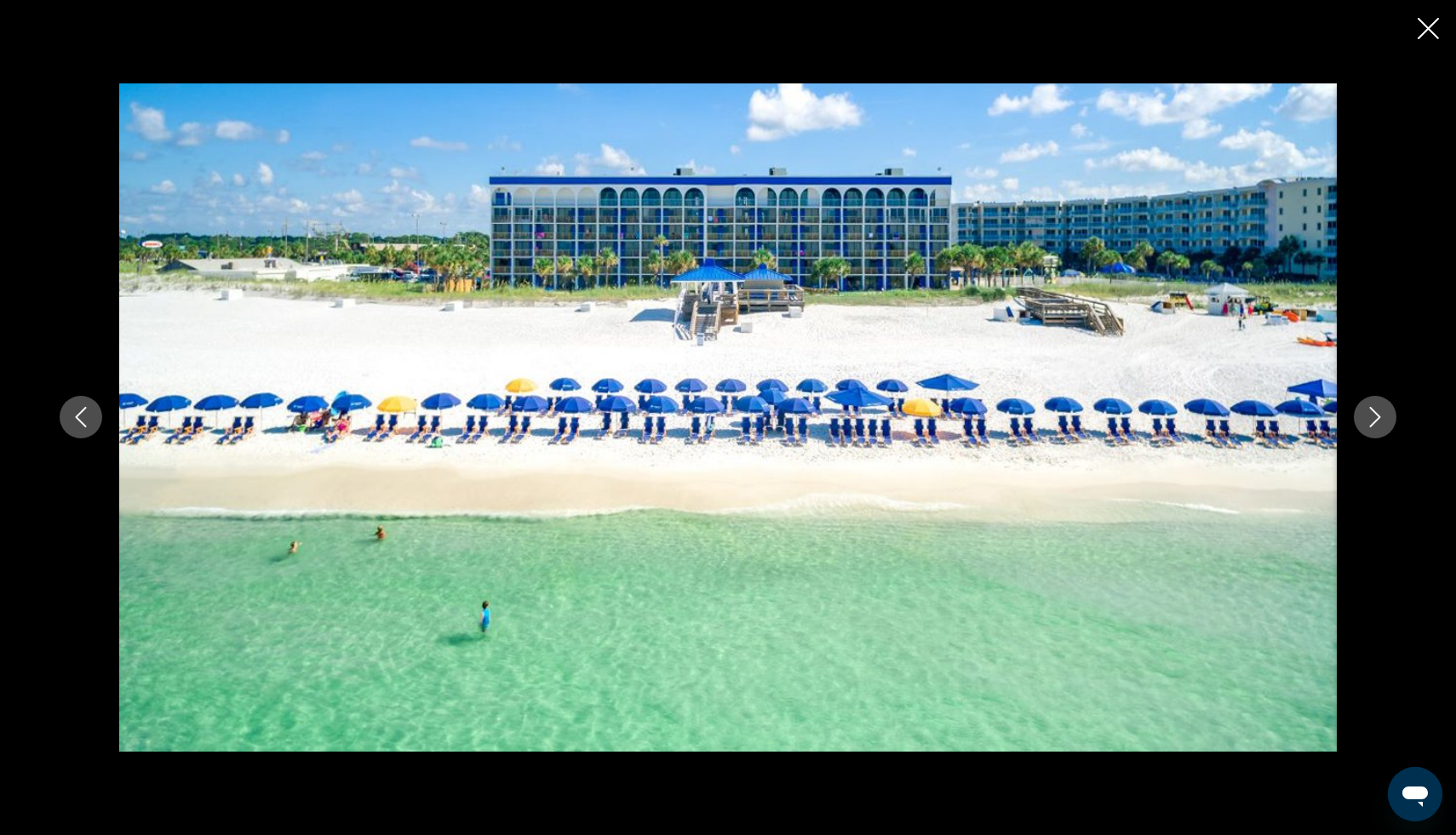
click at [1428, 36] on icon "Close slideshow" at bounding box center [1428, 29] width 21 height 21
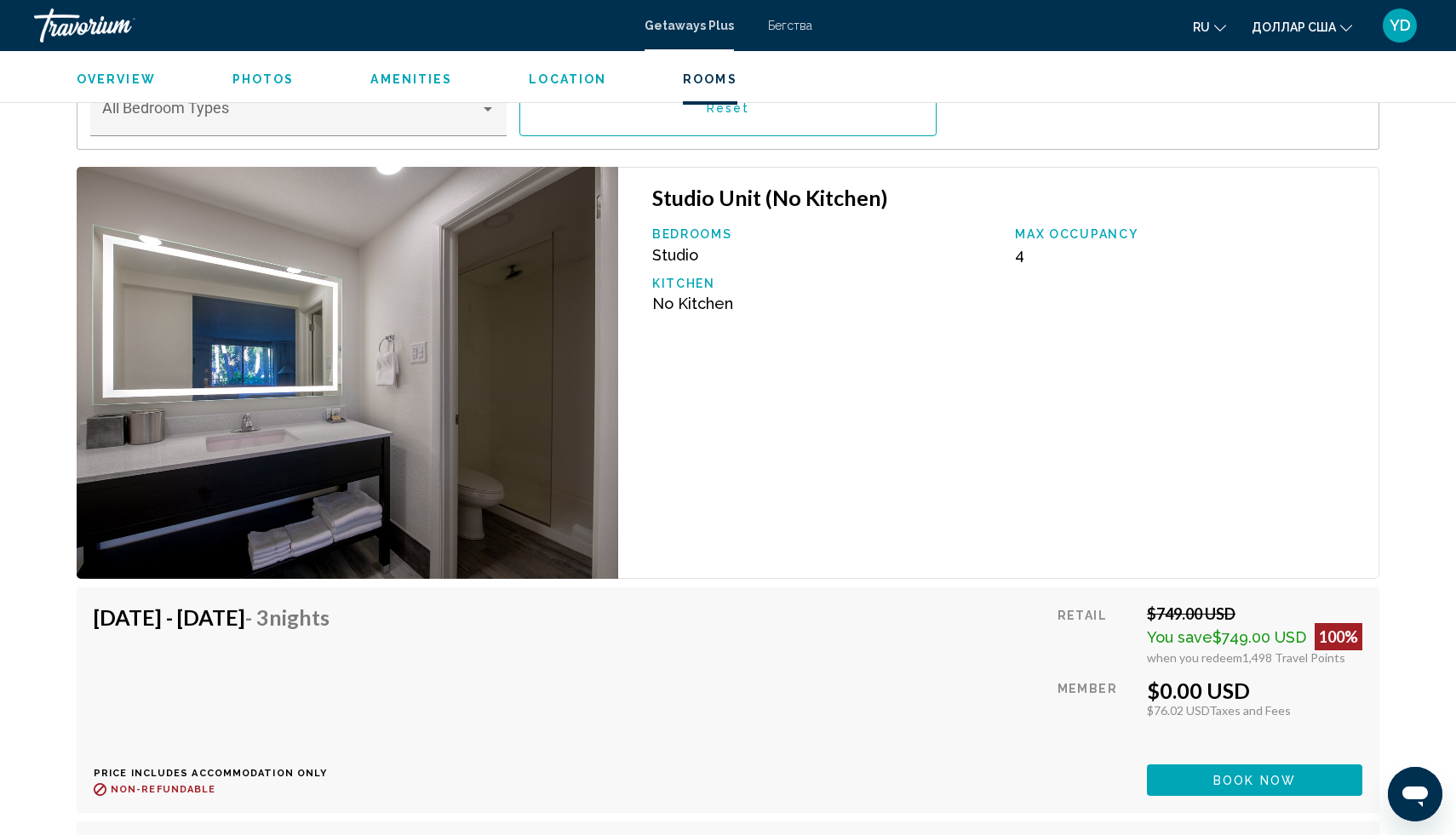
scroll to position [2530, 0]
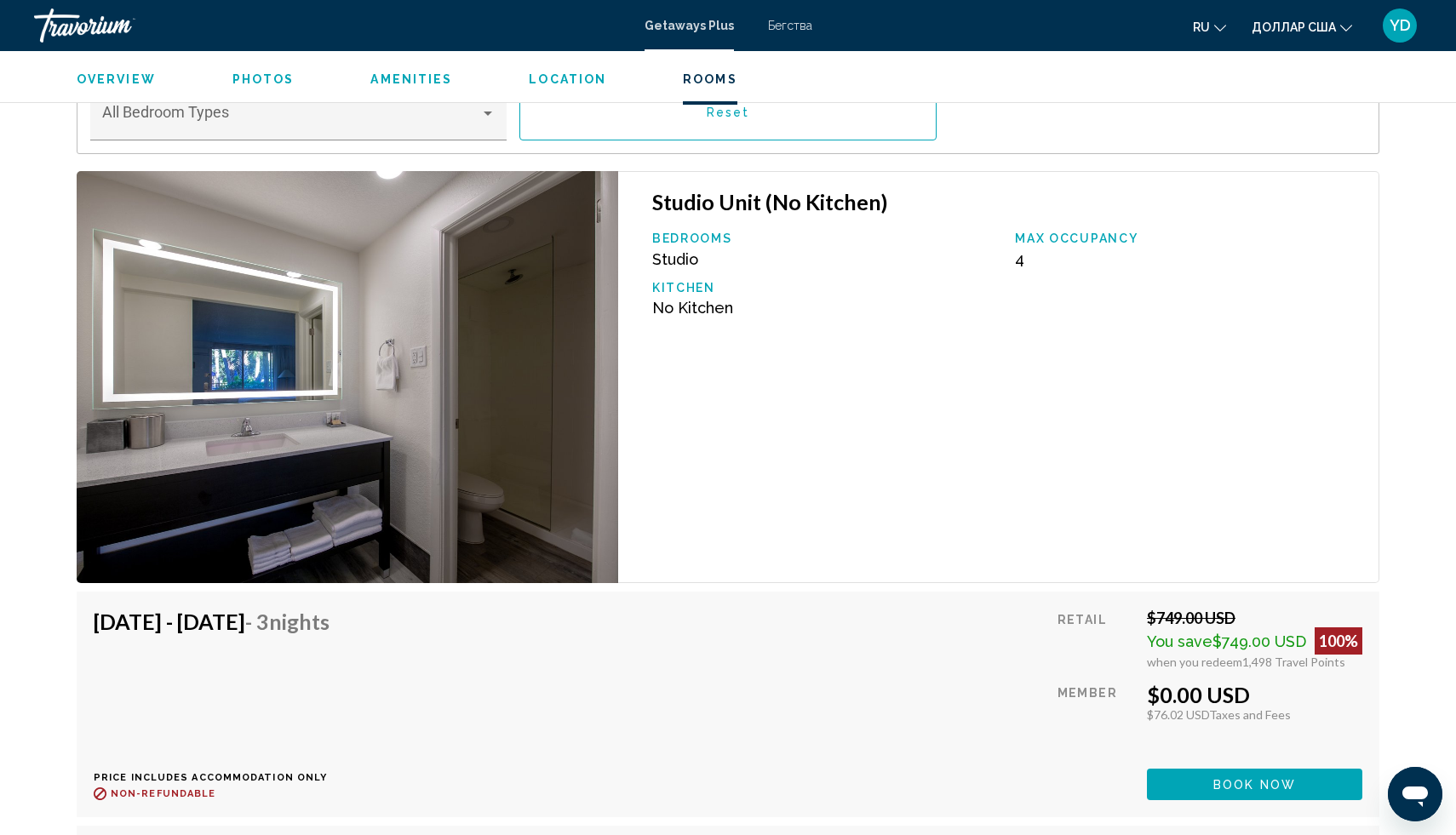
click at [323, 444] on img "Основное содержание" at bounding box center [347, 377] width 542 height 412
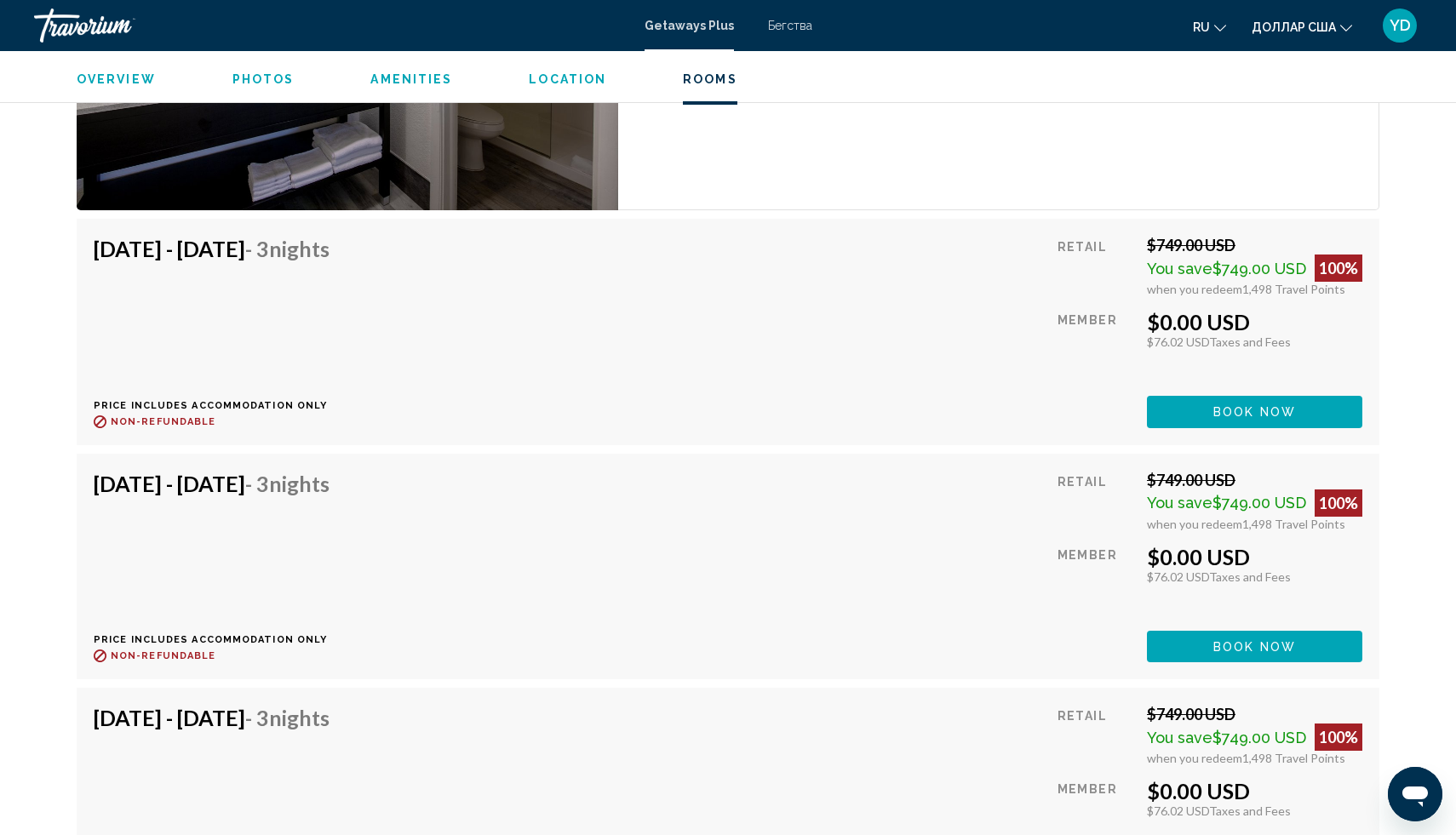
scroll to position [9907, 0]
